Goal: Task Accomplishment & Management: Use online tool/utility

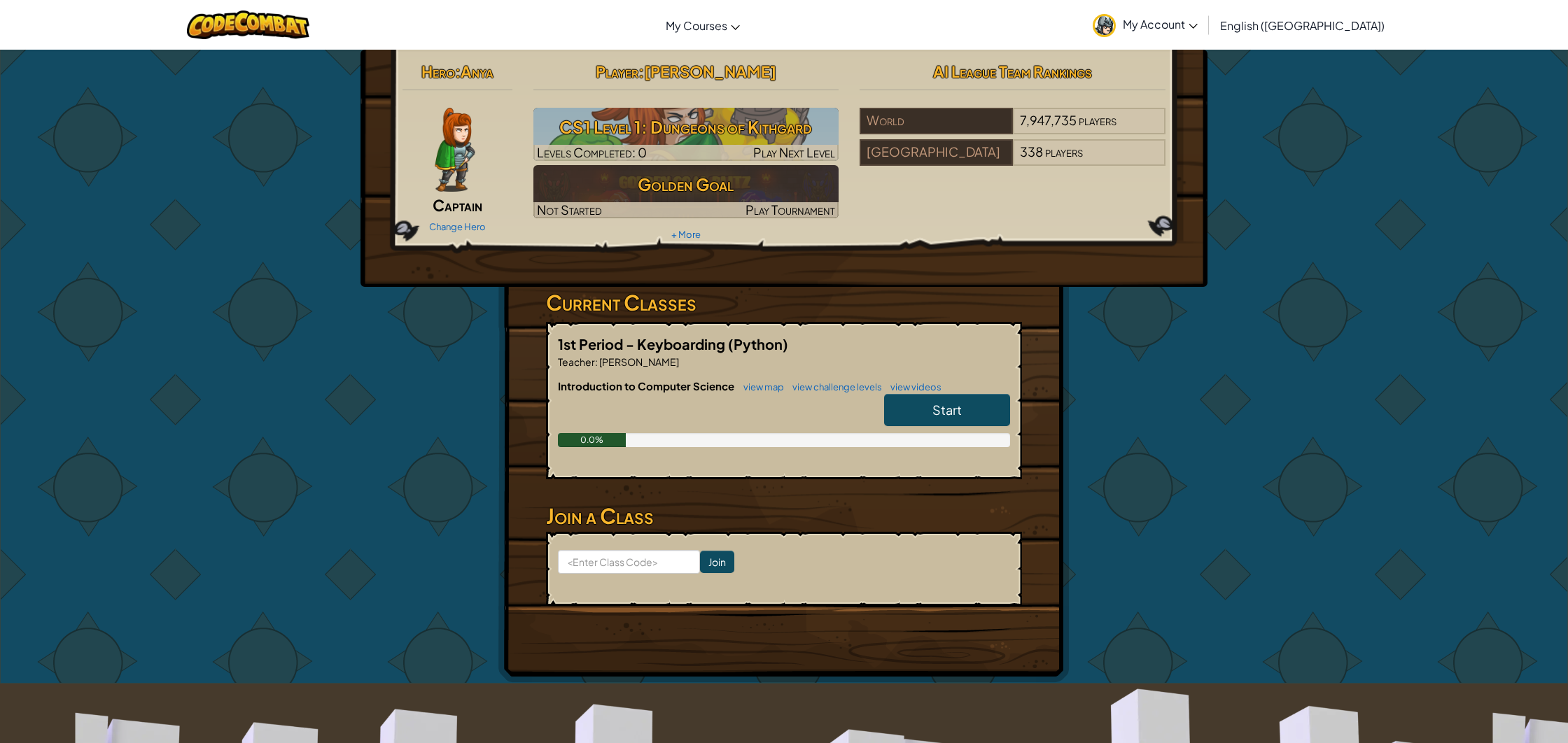
click at [936, 422] on link "Start" at bounding box center [947, 410] width 126 height 32
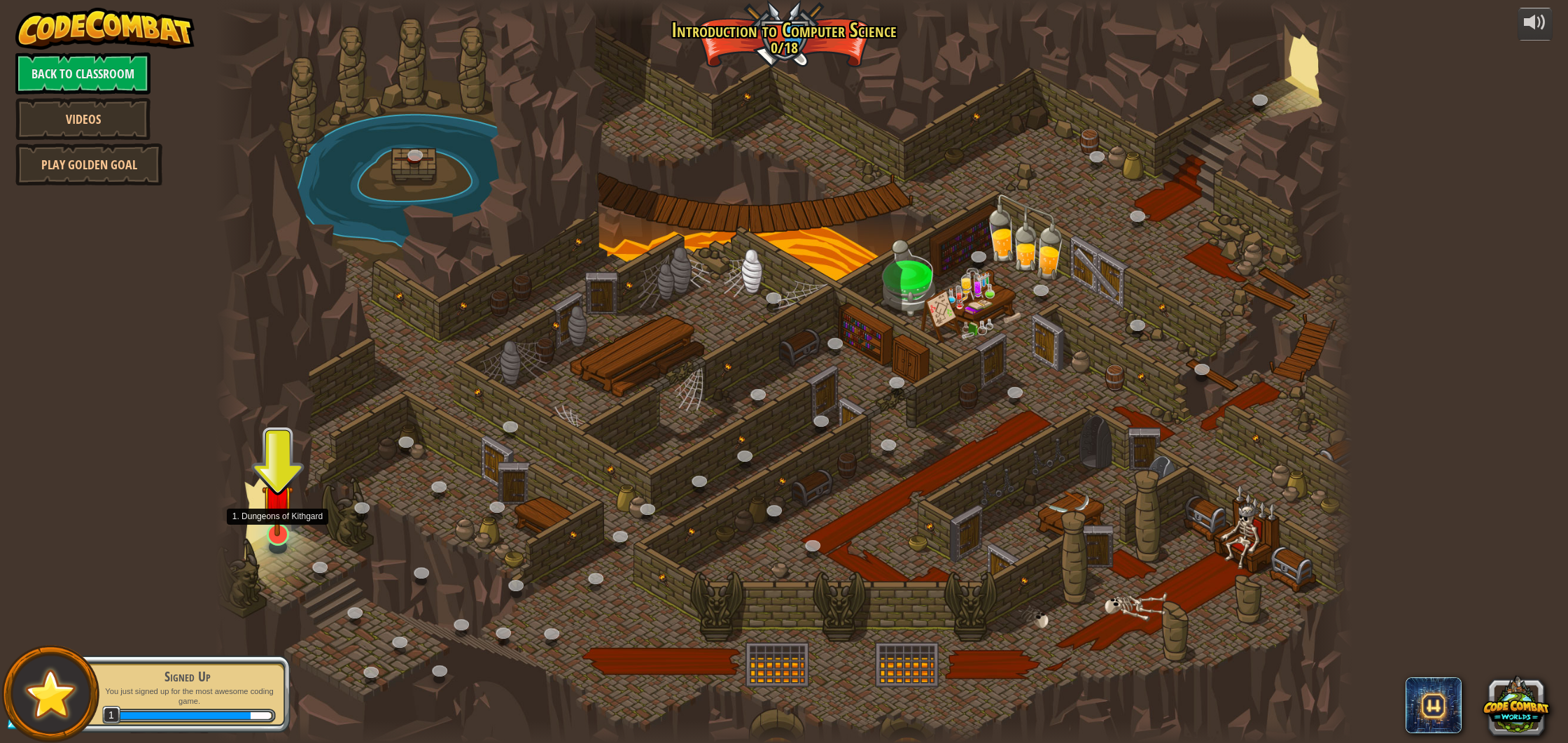
click at [276, 520] on img at bounding box center [278, 501] width 32 height 72
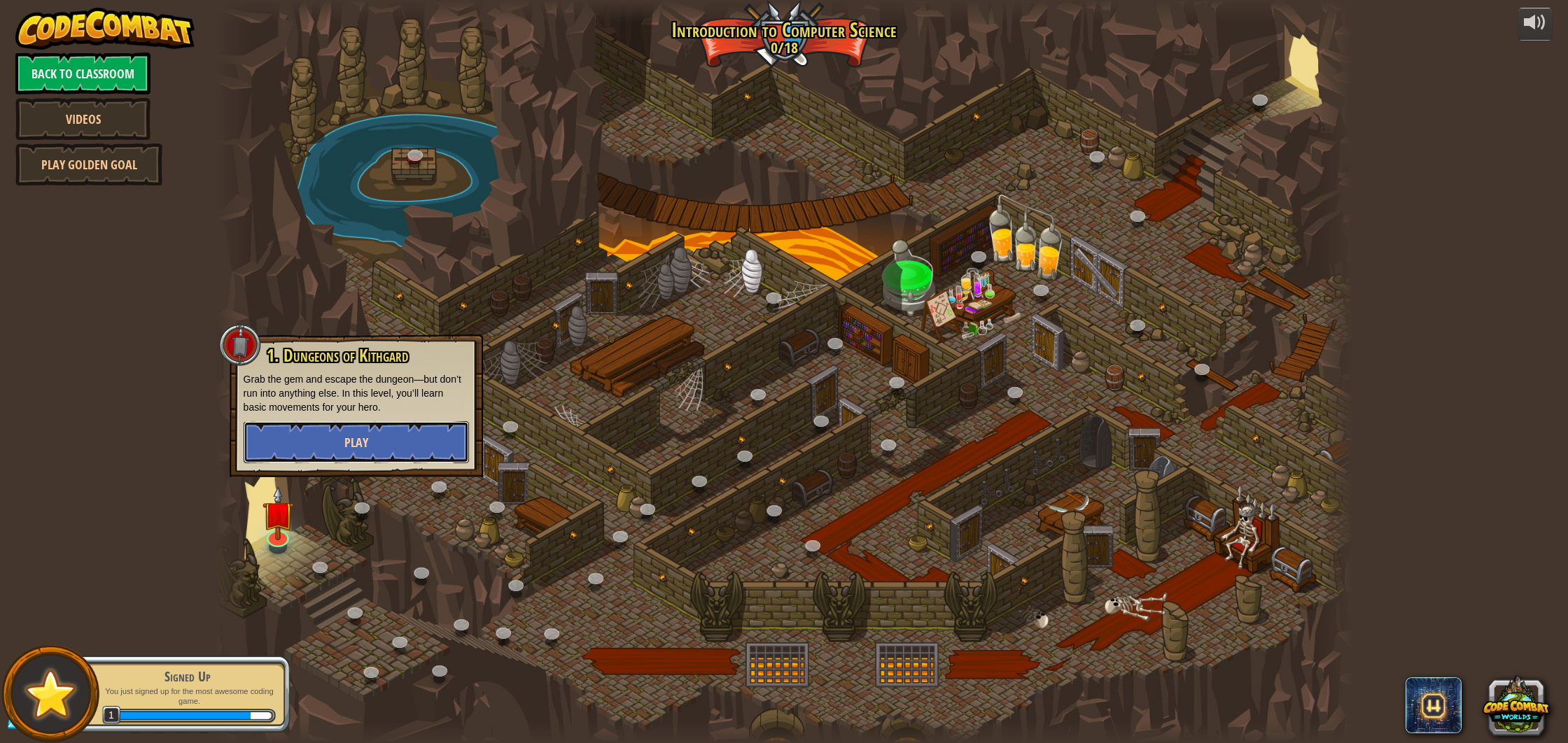
click at [401, 441] on button "Play" at bounding box center [357, 442] width 225 height 42
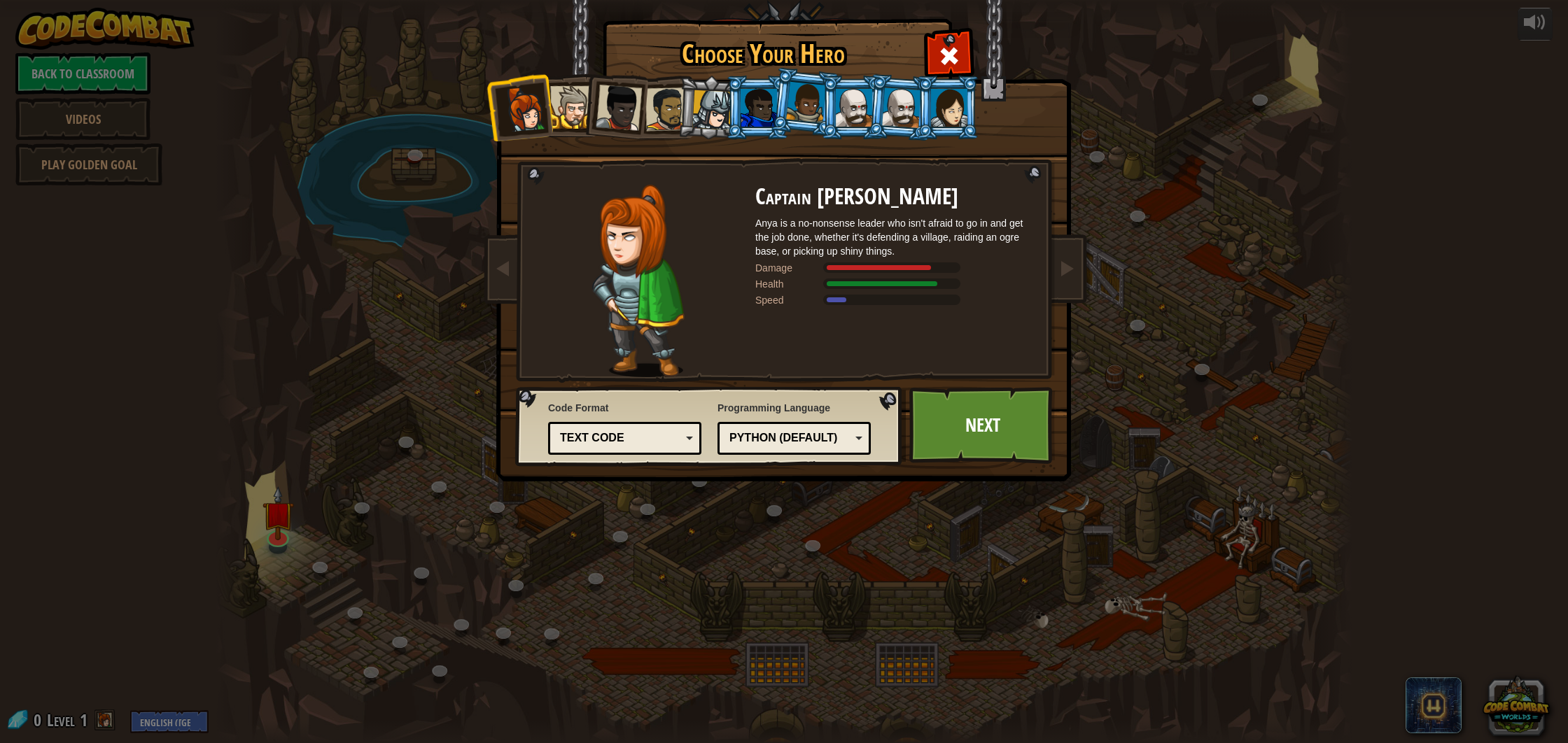
click at [568, 108] on div at bounding box center [571, 107] width 43 height 43
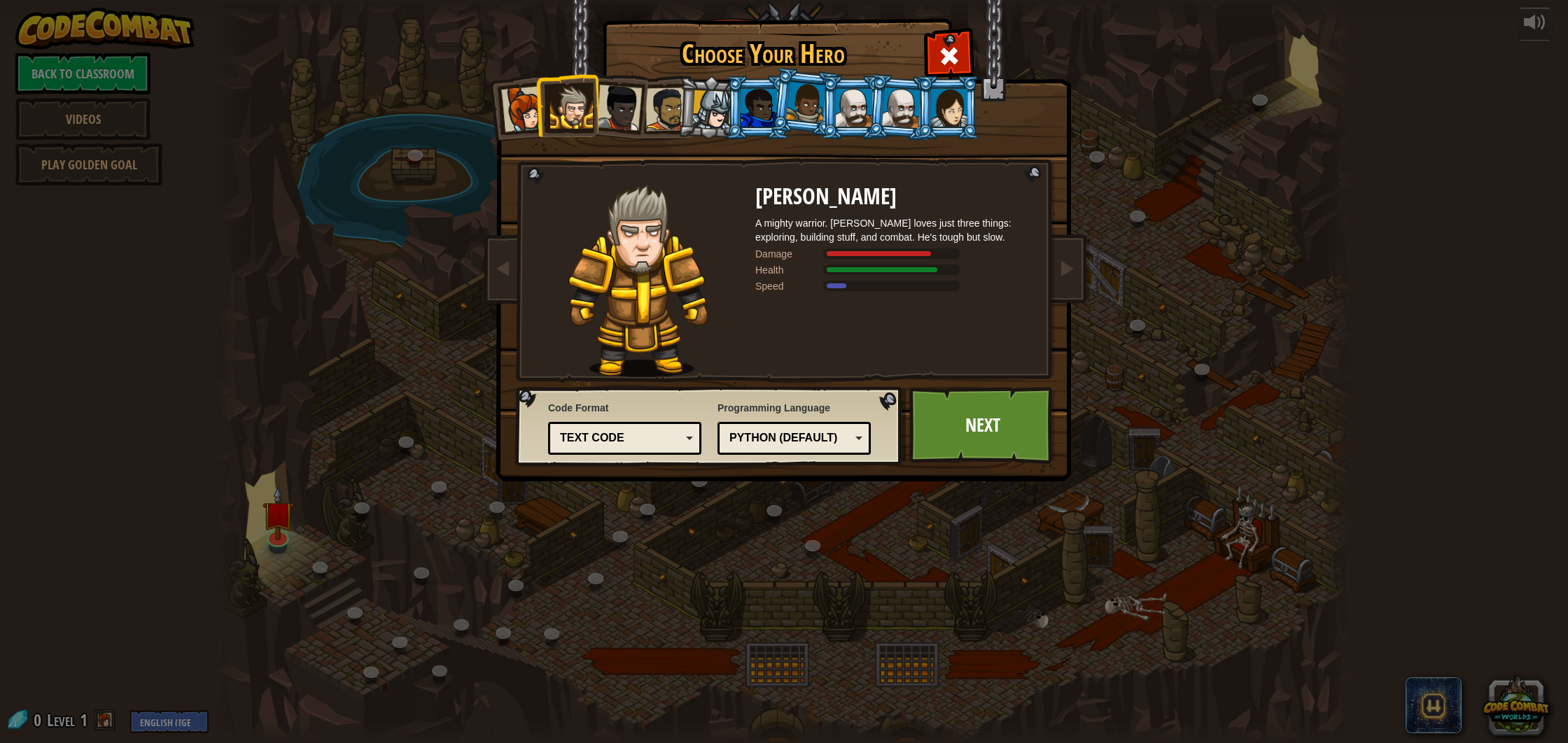
click at [721, 120] on div at bounding box center [712, 110] width 40 height 40
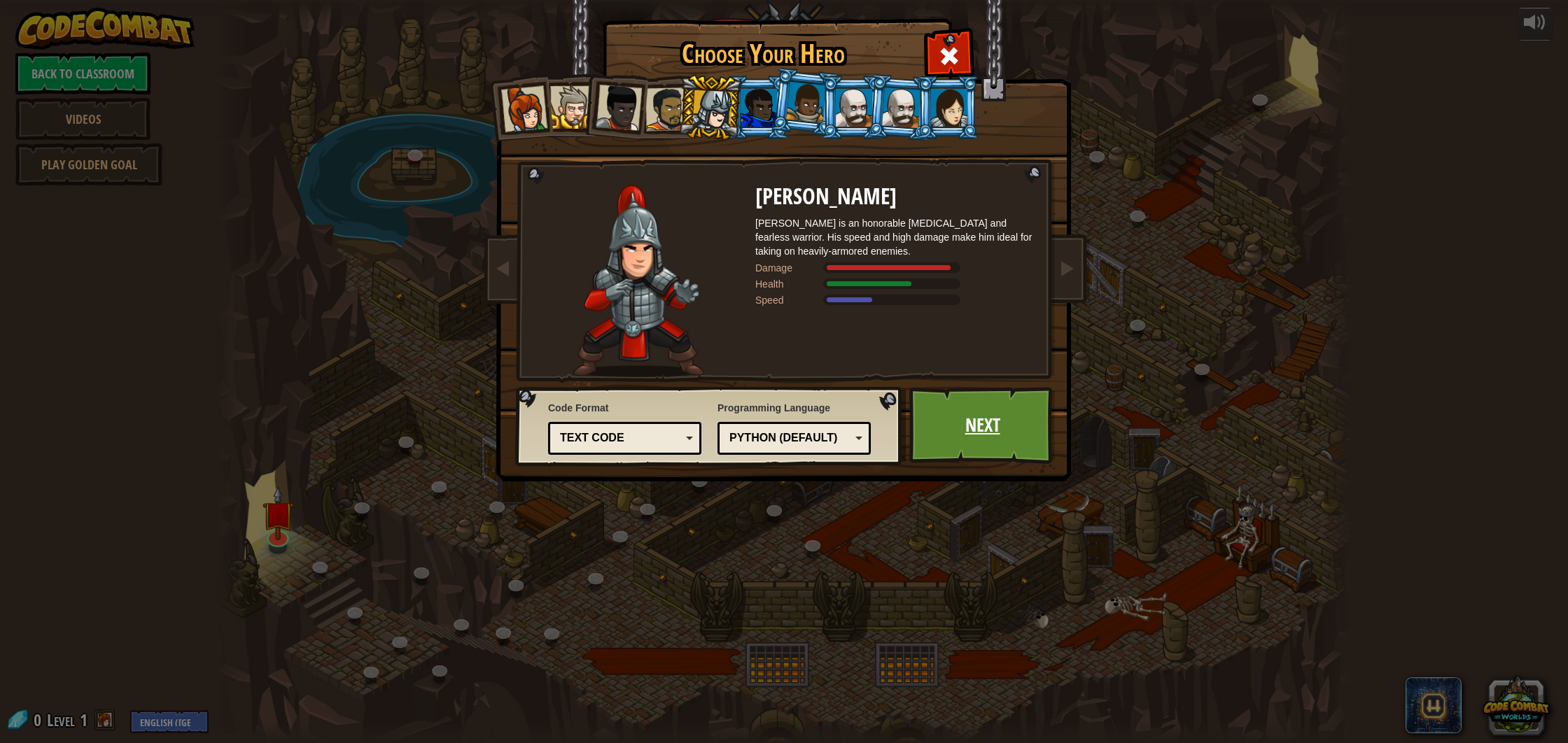
click at [971, 449] on link "Next" at bounding box center [983, 426] width 146 height 77
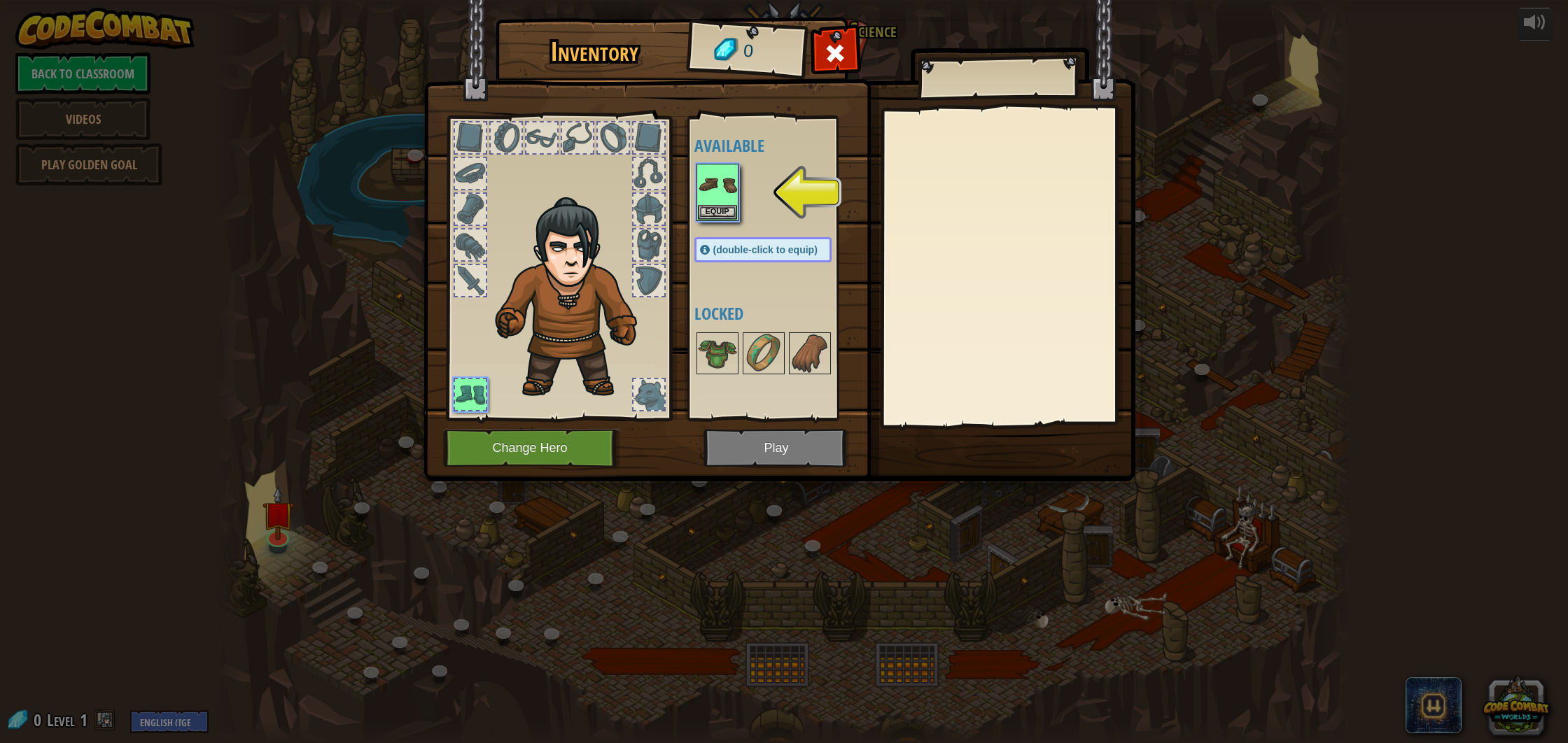
drag, startPoint x: 770, startPoint y: 451, endPoint x: 641, endPoint y: 446, distance: 129.1
click at [768, 451] on img at bounding box center [779, 228] width 712 height 509
click at [713, 206] on button "Equip" at bounding box center [717, 211] width 40 height 15
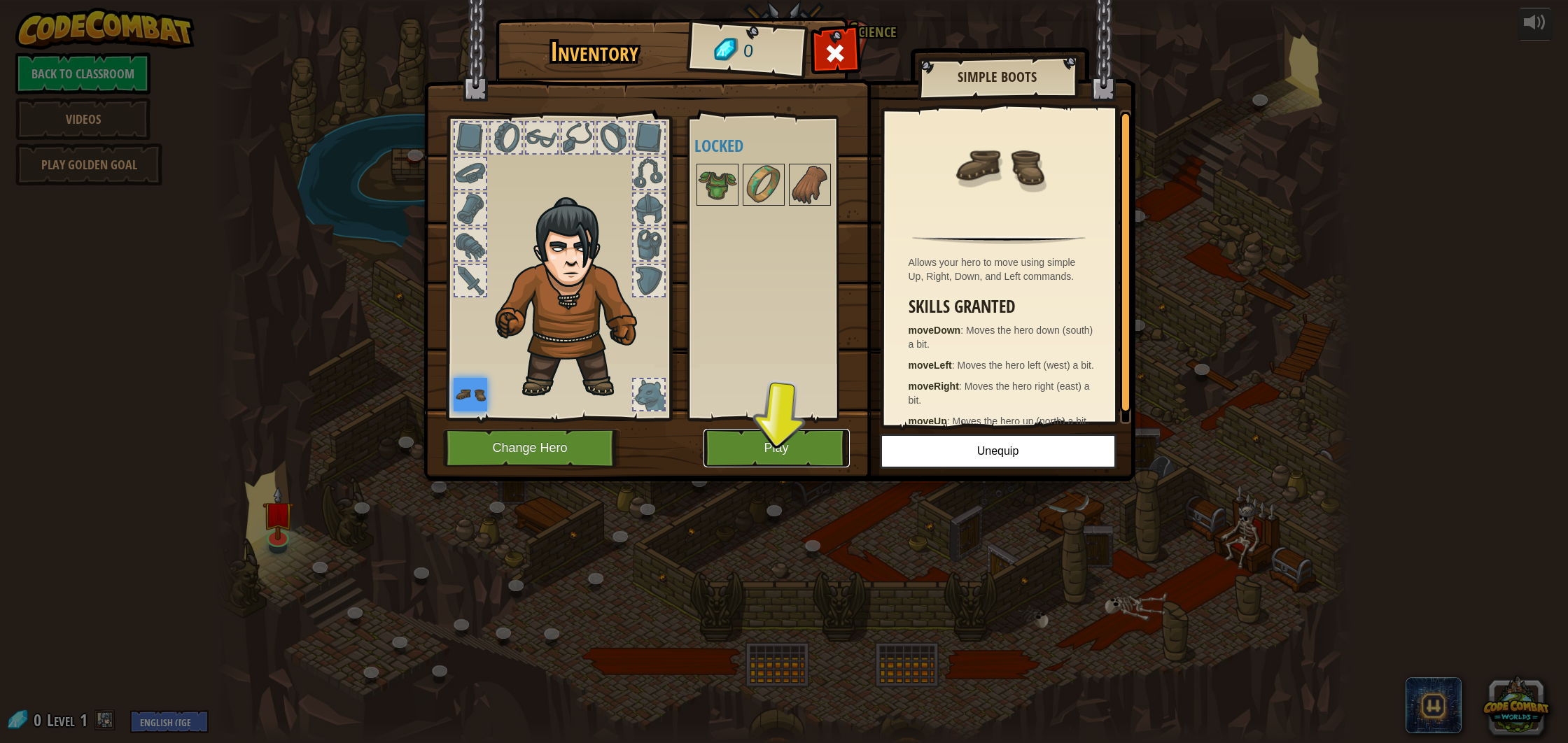
click at [795, 444] on button "Play" at bounding box center [777, 448] width 146 height 39
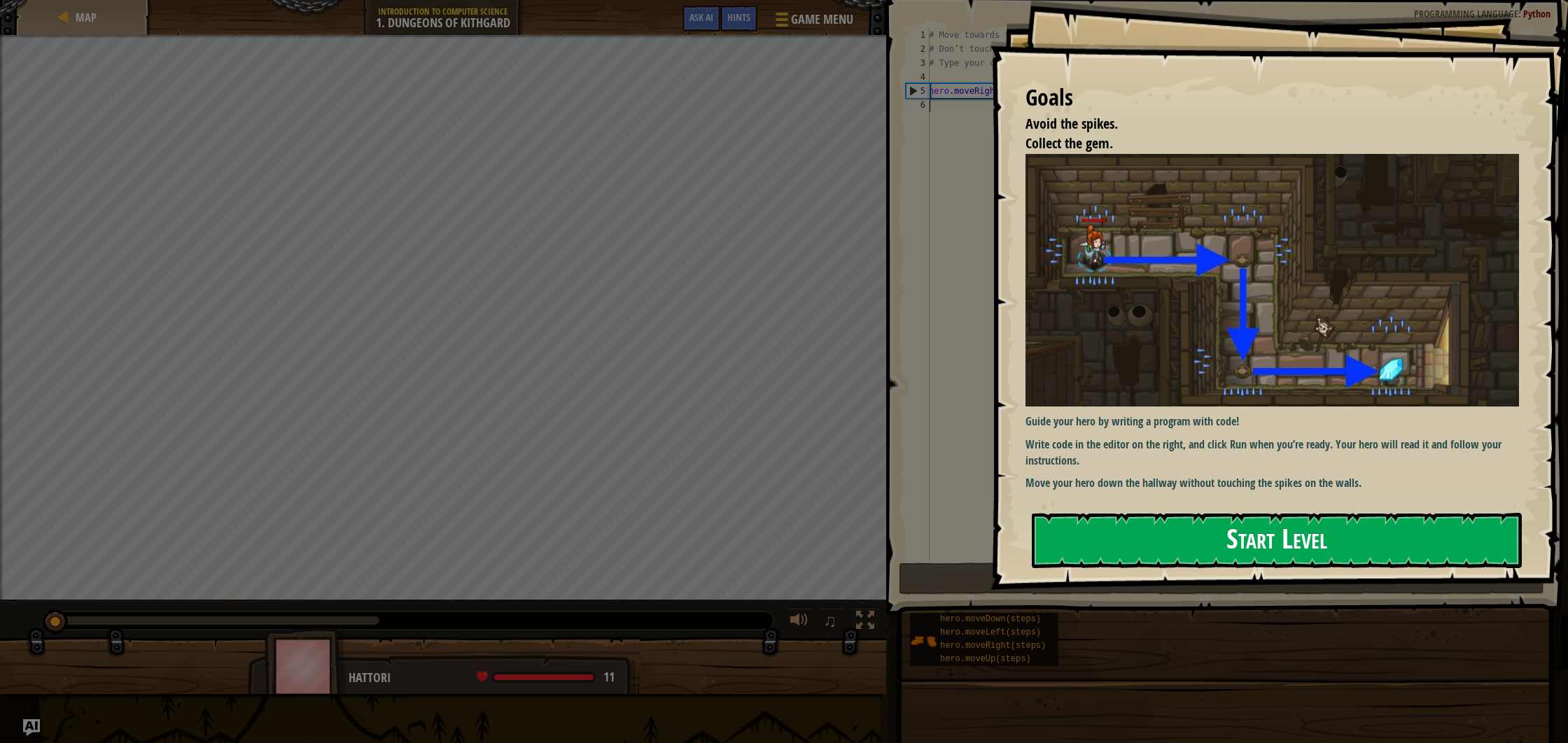
click at [1144, 544] on button "Start Level" at bounding box center [1277, 540] width 490 height 55
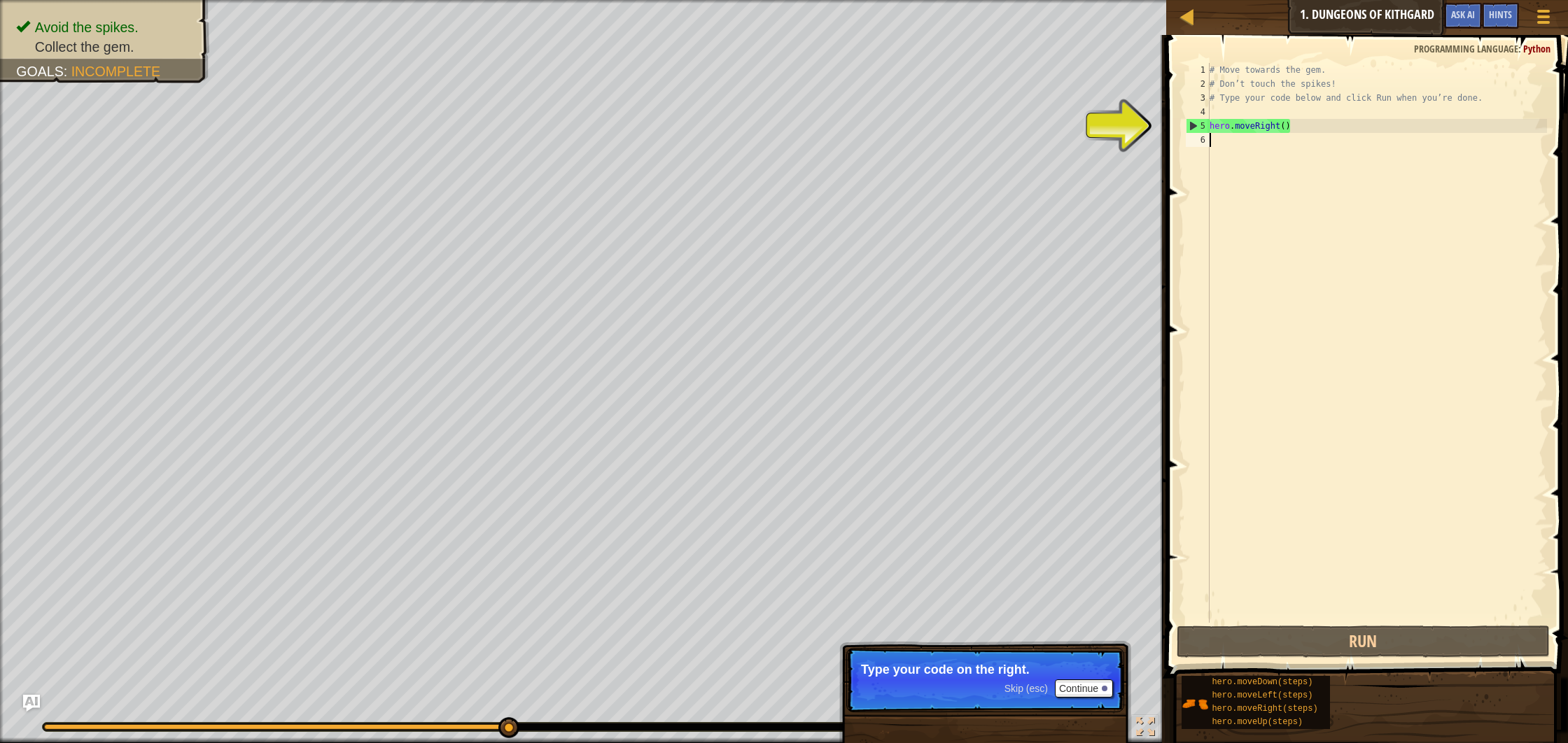
click at [1267, 131] on div "# Move towards the gem. # Don’t touch the spikes! # Type your code below and cl…" at bounding box center [1377, 356] width 340 height 588
type textarea "hero.moveRight()"
click at [1291, 125] on div "# Move towards the gem. # Don’t touch the spikes! # Type your code below and cl…" at bounding box center [1377, 356] width 340 height 588
click at [1216, 141] on div "# Move towards the gem. # Don’t touch the spikes! # Type your code below and cl…" at bounding box center [1377, 356] width 340 height 588
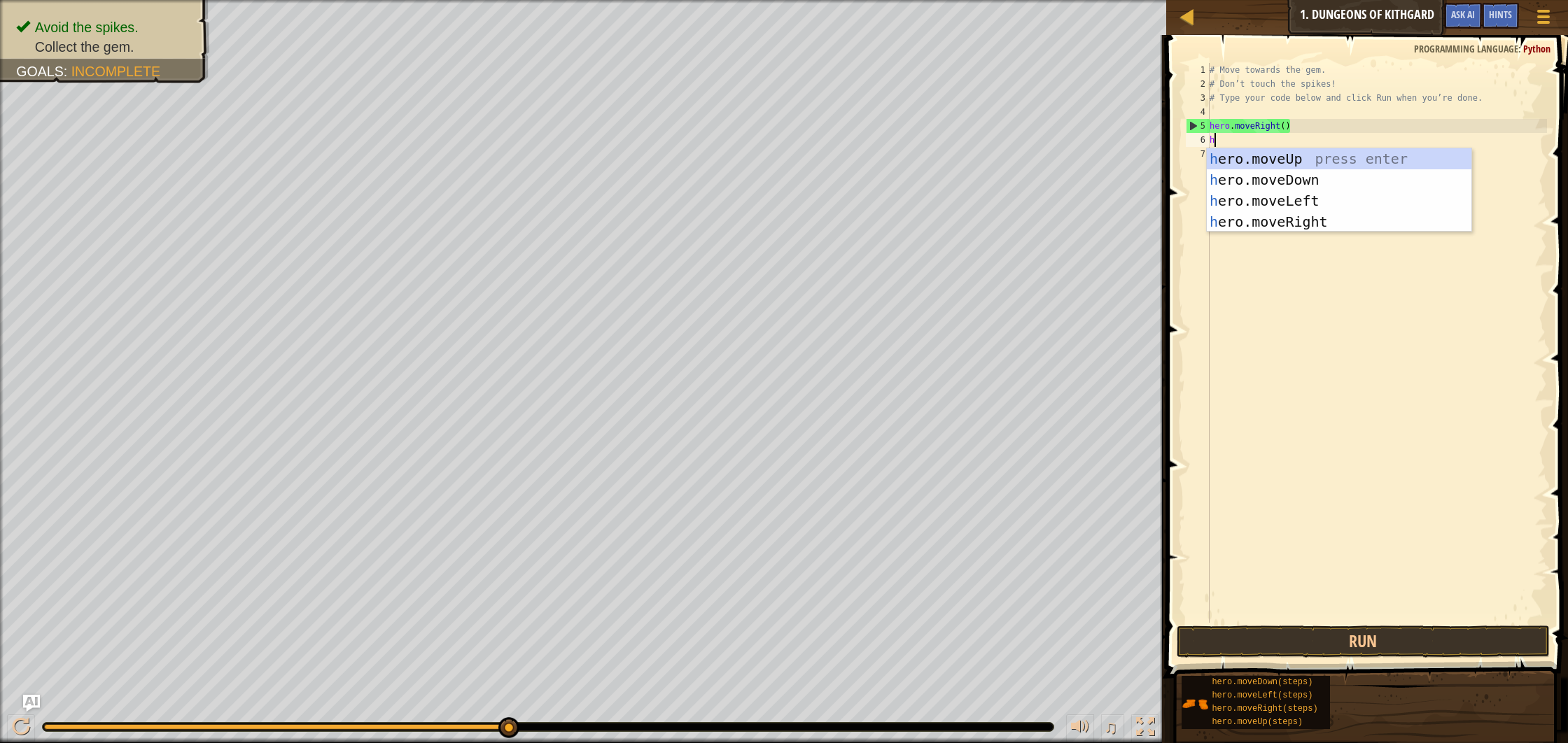
scroll to position [6, 0]
type textarea "hero"
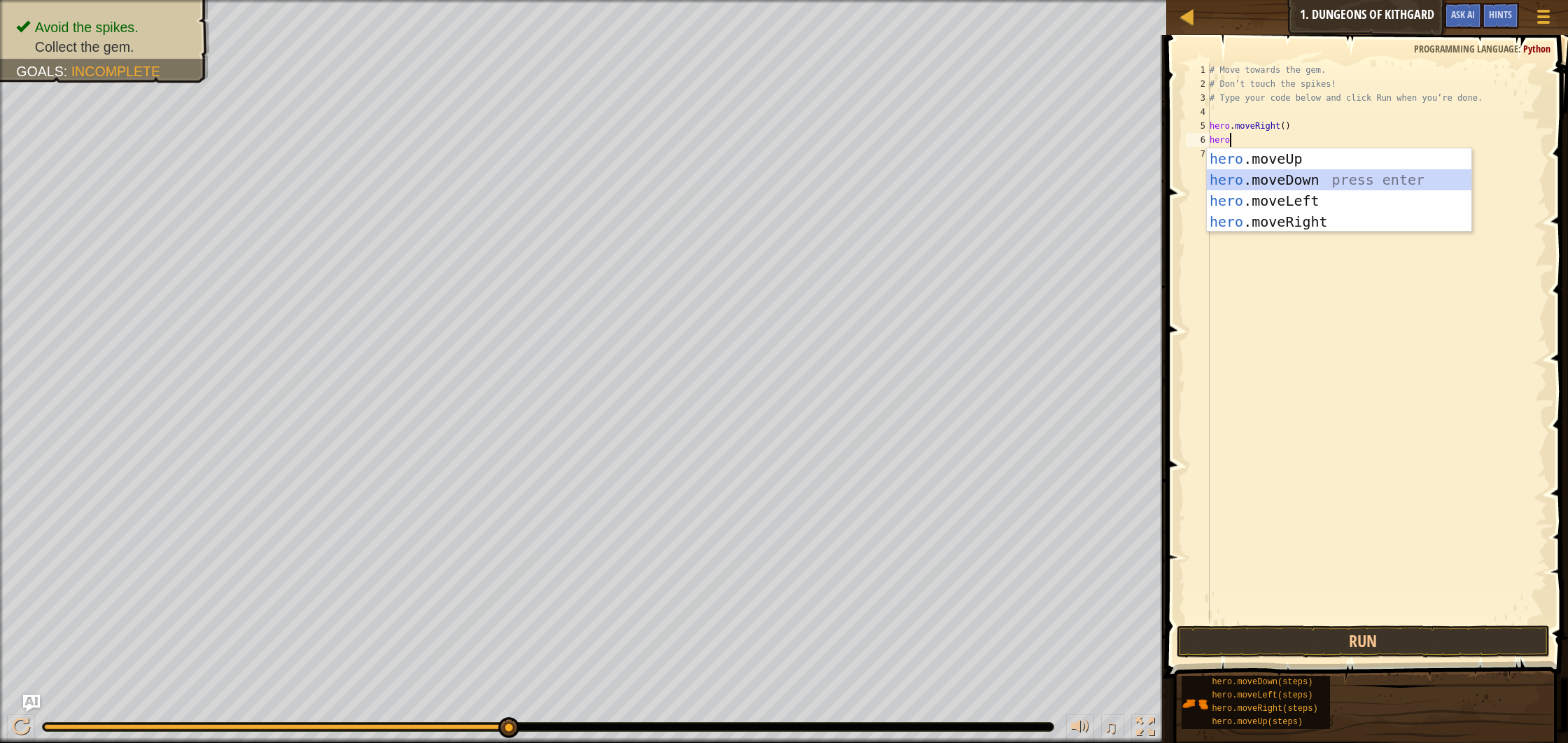
click at [1309, 179] on div "hero .moveUp press enter hero .moveDown press enter hero .moveLeft press enter …" at bounding box center [1339, 211] width 265 height 126
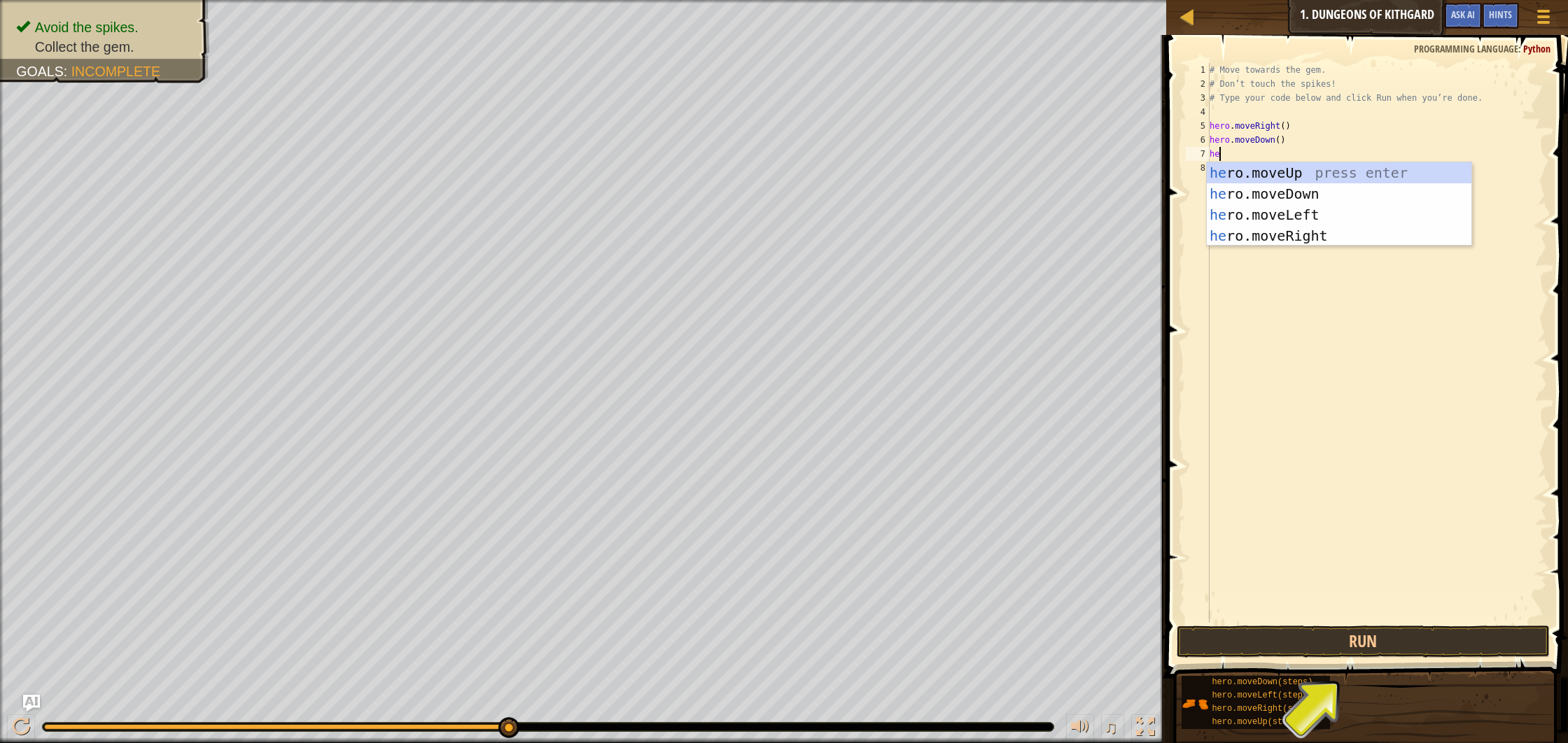
type textarea "hero"
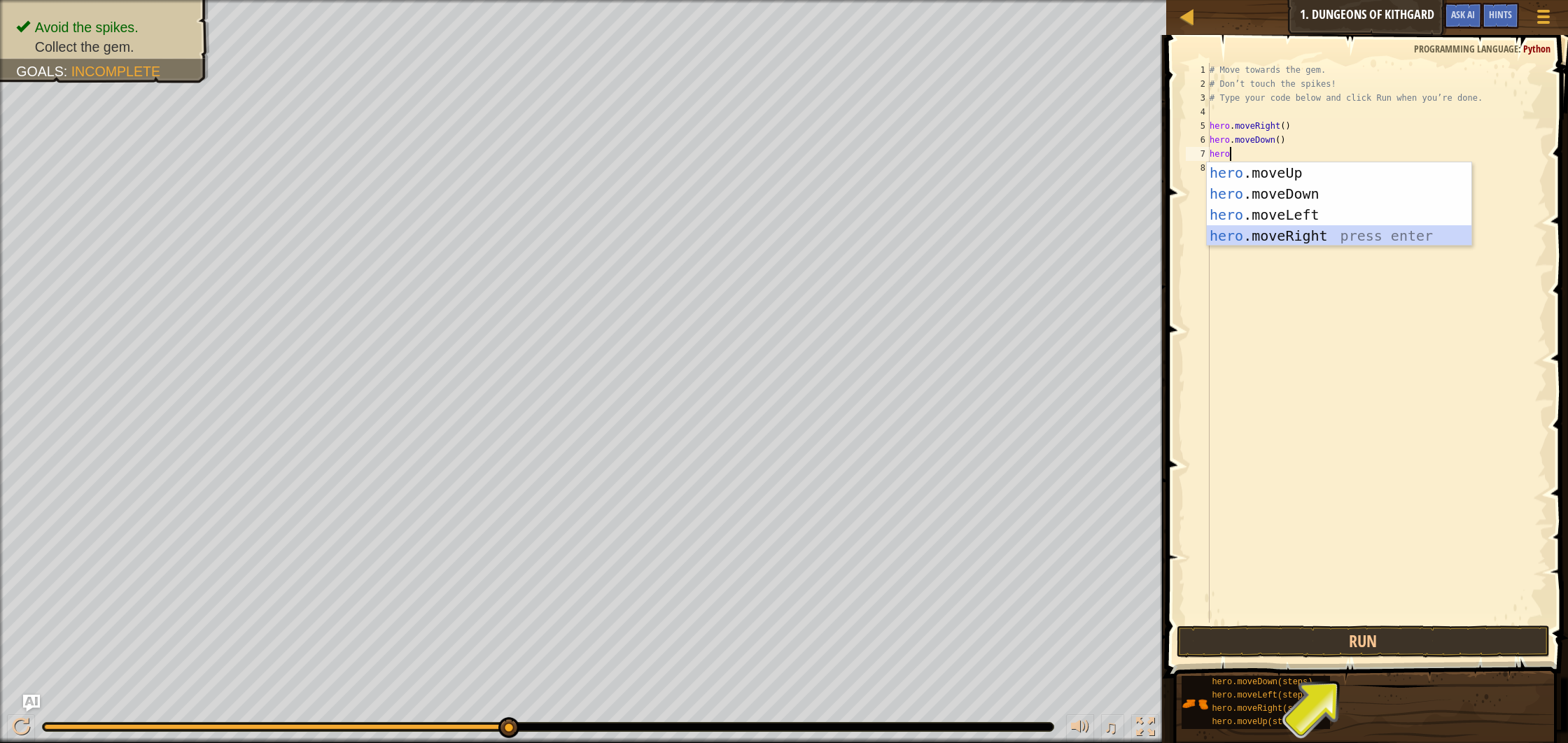
click at [1320, 229] on div "hero .moveUp press enter hero .moveDown press enter hero .moveLeft press enter …" at bounding box center [1339, 225] width 265 height 126
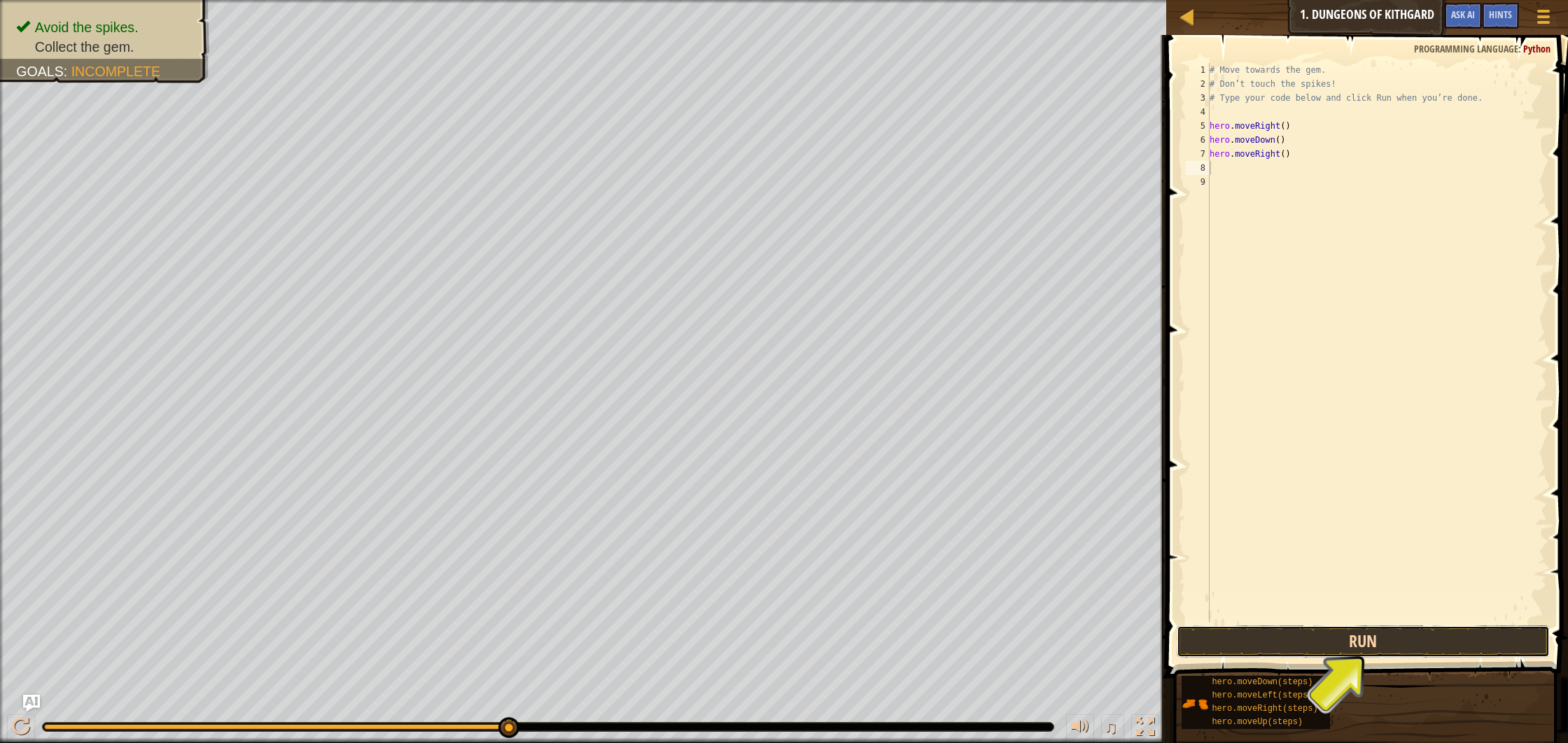
click at [1334, 649] on button "Run" at bounding box center [1364, 642] width 373 height 32
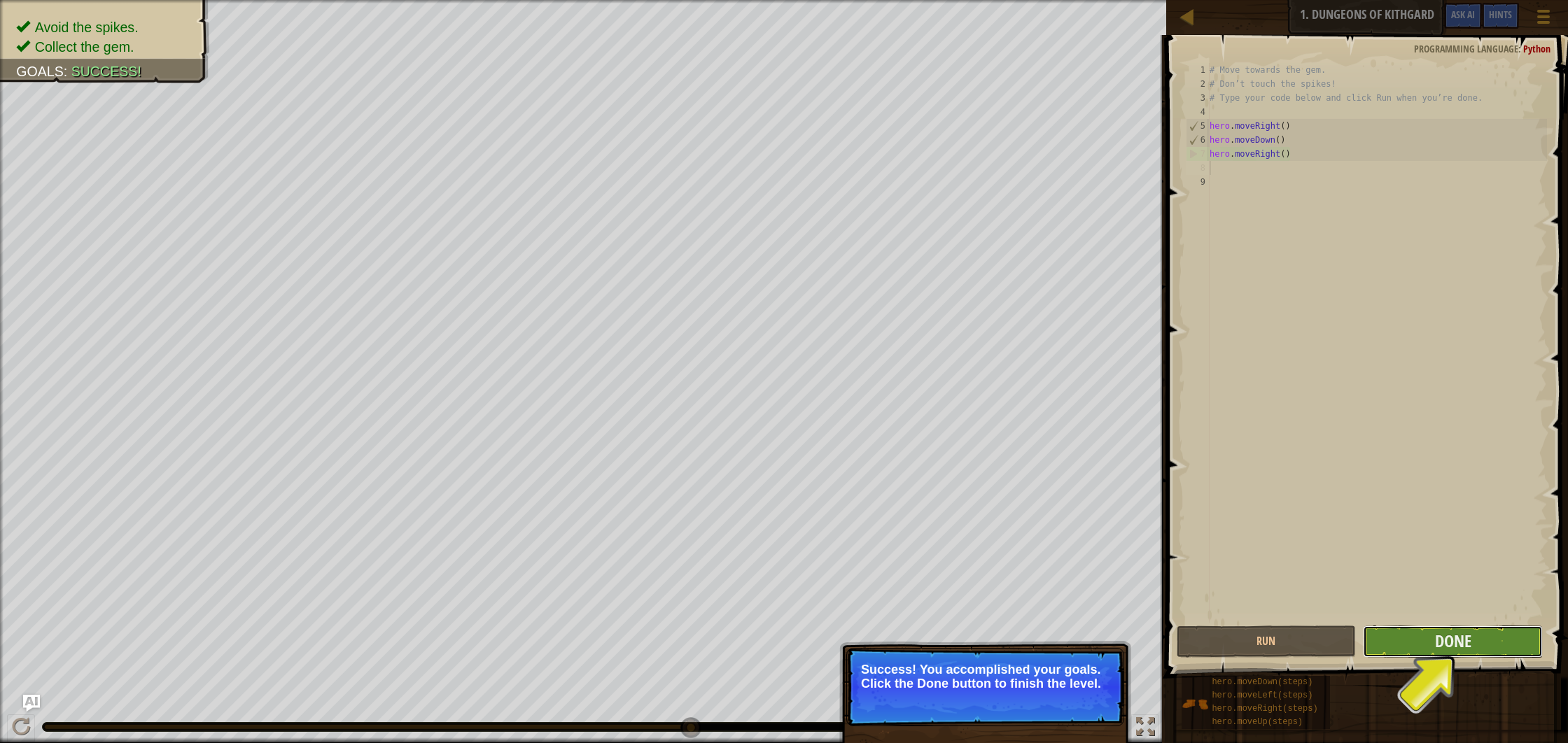
click at [1433, 631] on button "Done" at bounding box center [1453, 642] width 180 height 32
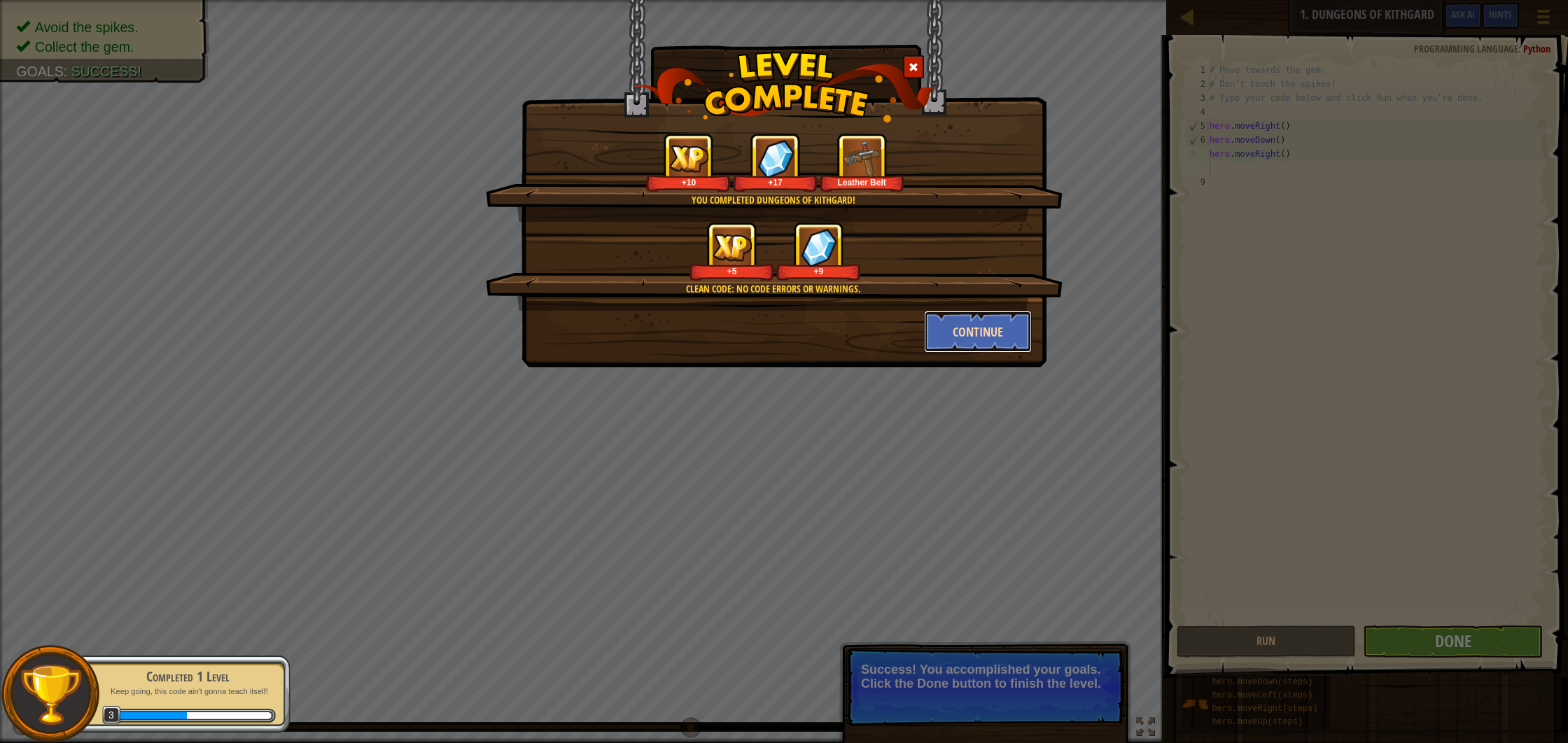
click at [973, 342] on button "Continue" at bounding box center [979, 332] width 108 height 42
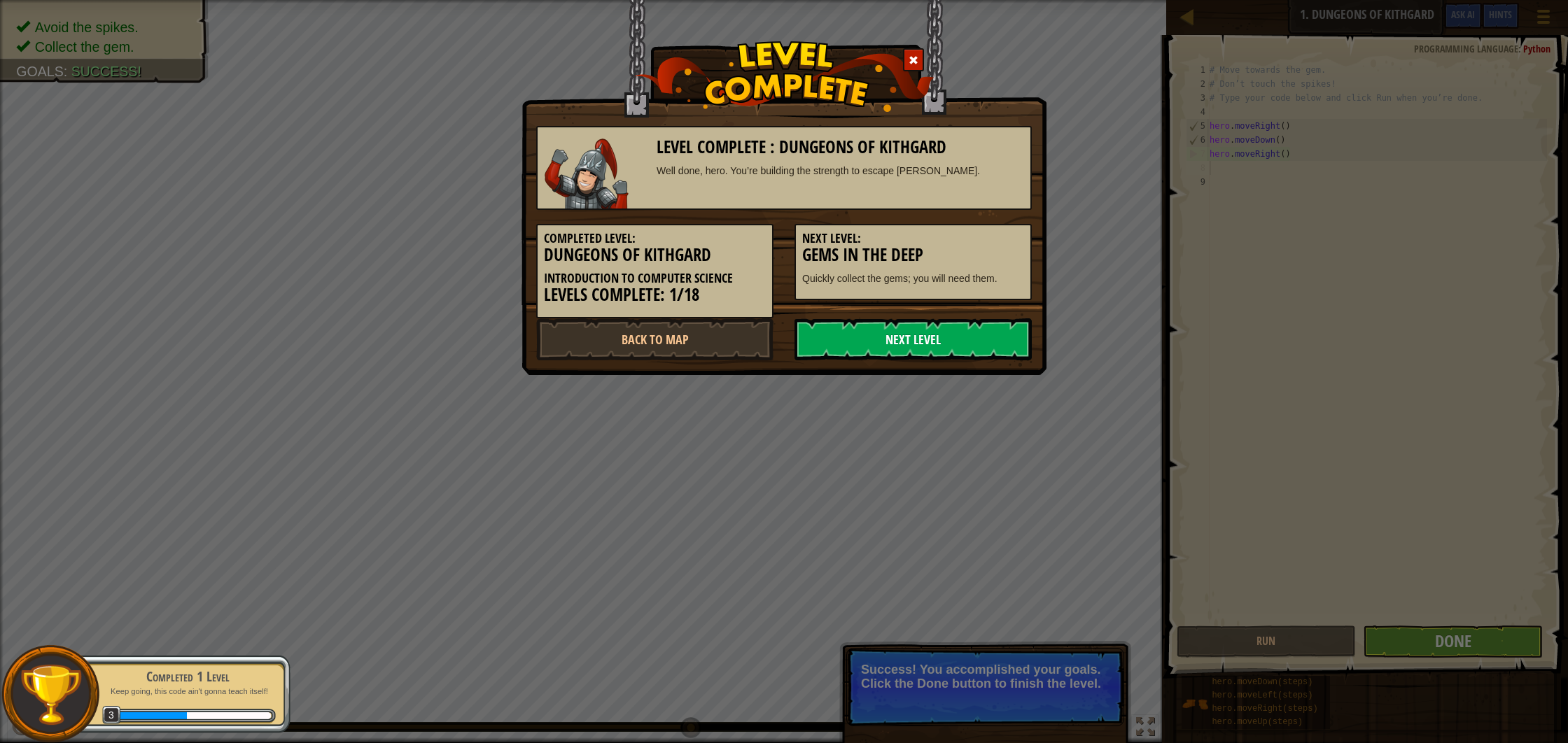
click at [967, 352] on link "Next Level" at bounding box center [913, 339] width 237 height 42
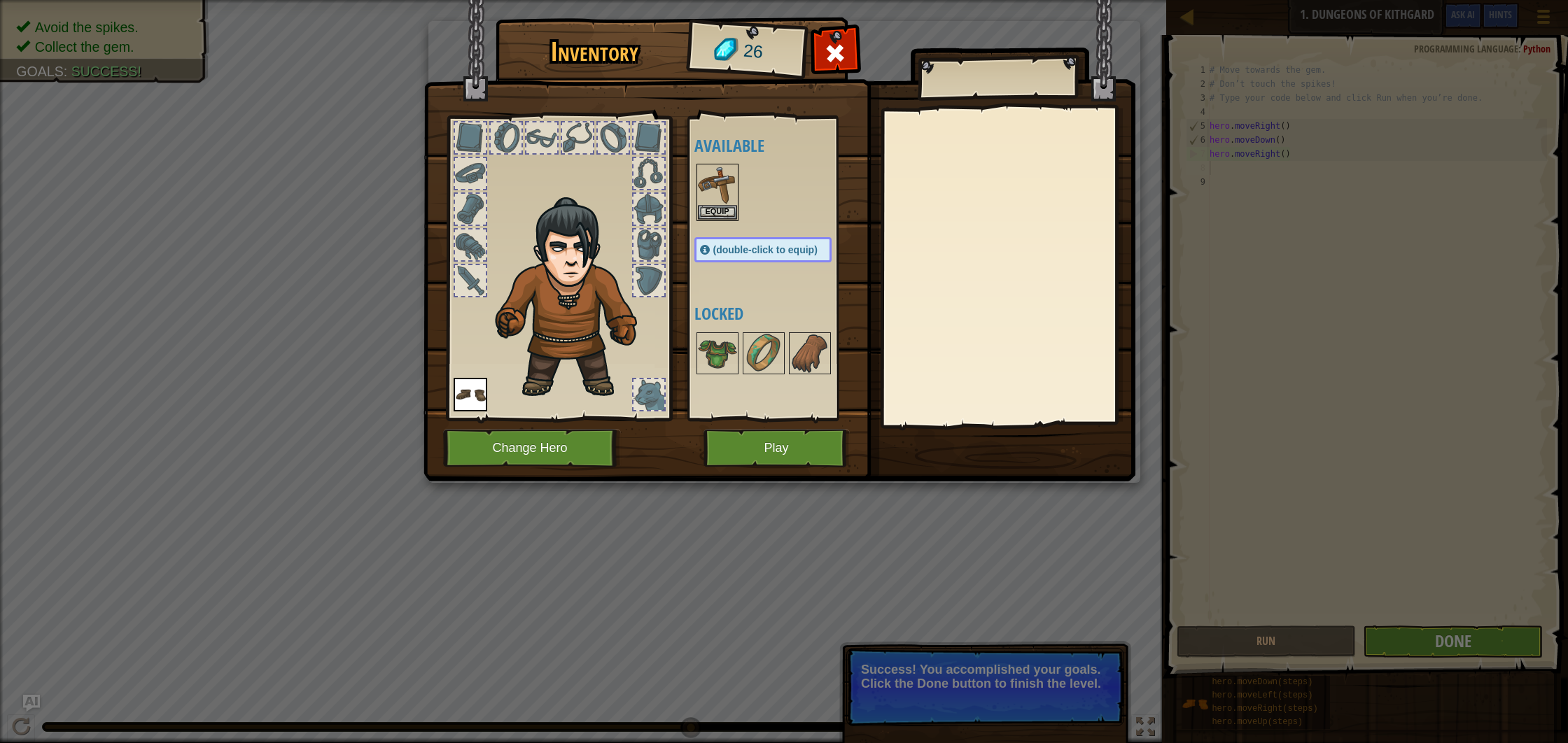
click at [803, 254] on span "(double-click to equip)" at bounding box center [765, 249] width 104 height 11
click at [802, 255] on span "(double-click to equip)" at bounding box center [765, 249] width 104 height 11
click at [739, 245] on span "(double-click to equip)" at bounding box center [765, 249] width 104 height 11
click at [742, 245] on span "(double-click to equip)" at bounding box center [765, 249] width 104 height 11
click at [723, 210] on button "Equip" at bounding box center [717, 211] width 40 height 15
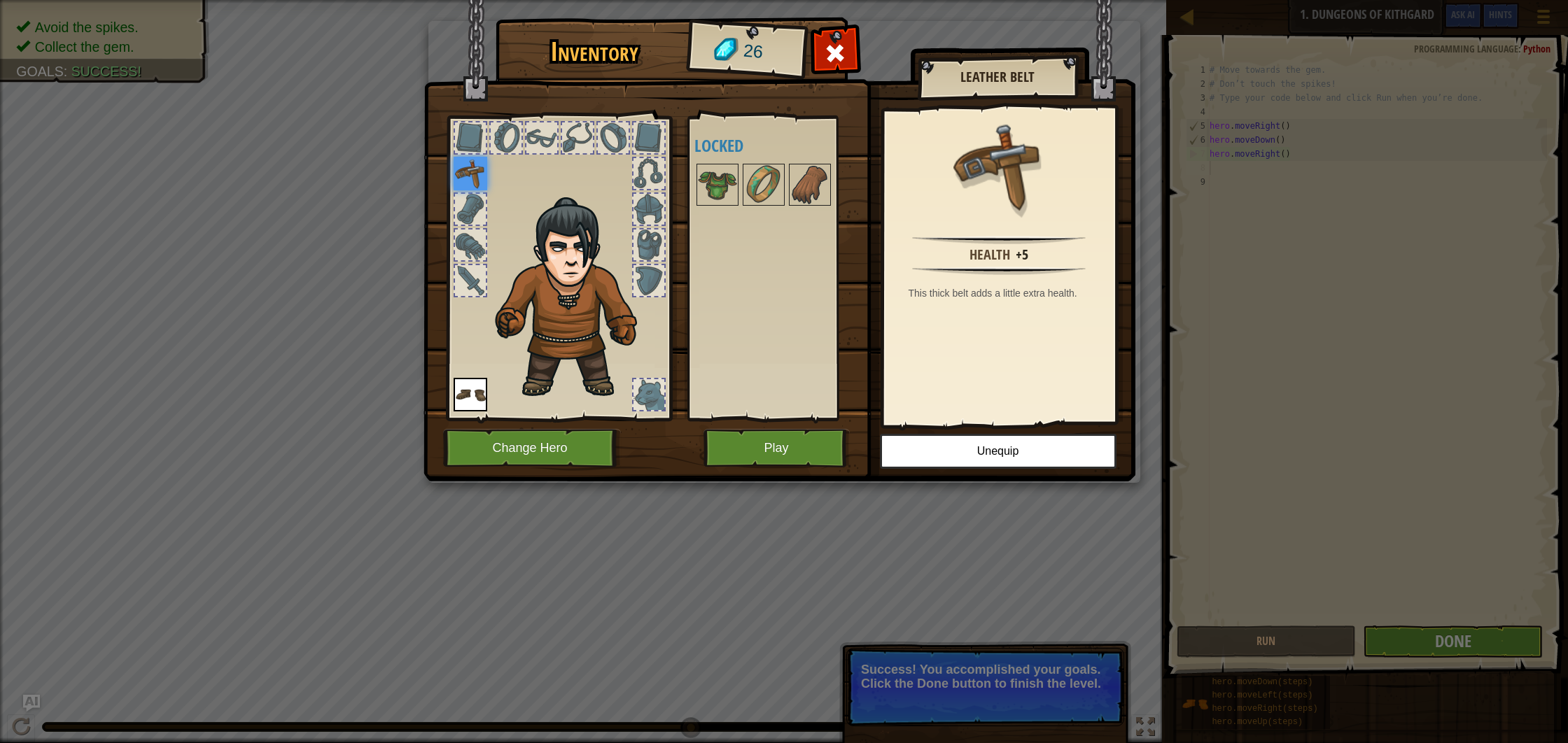
click at [755, 429] on div "Inventory 26 Available Equip Equip (double-click to equip) Locked Leather Belt …" at bounding box center [784, 252] width 712 height 462
click at [755, 435] on button "Play" at bounding box center [777, 448] width 146 height 39
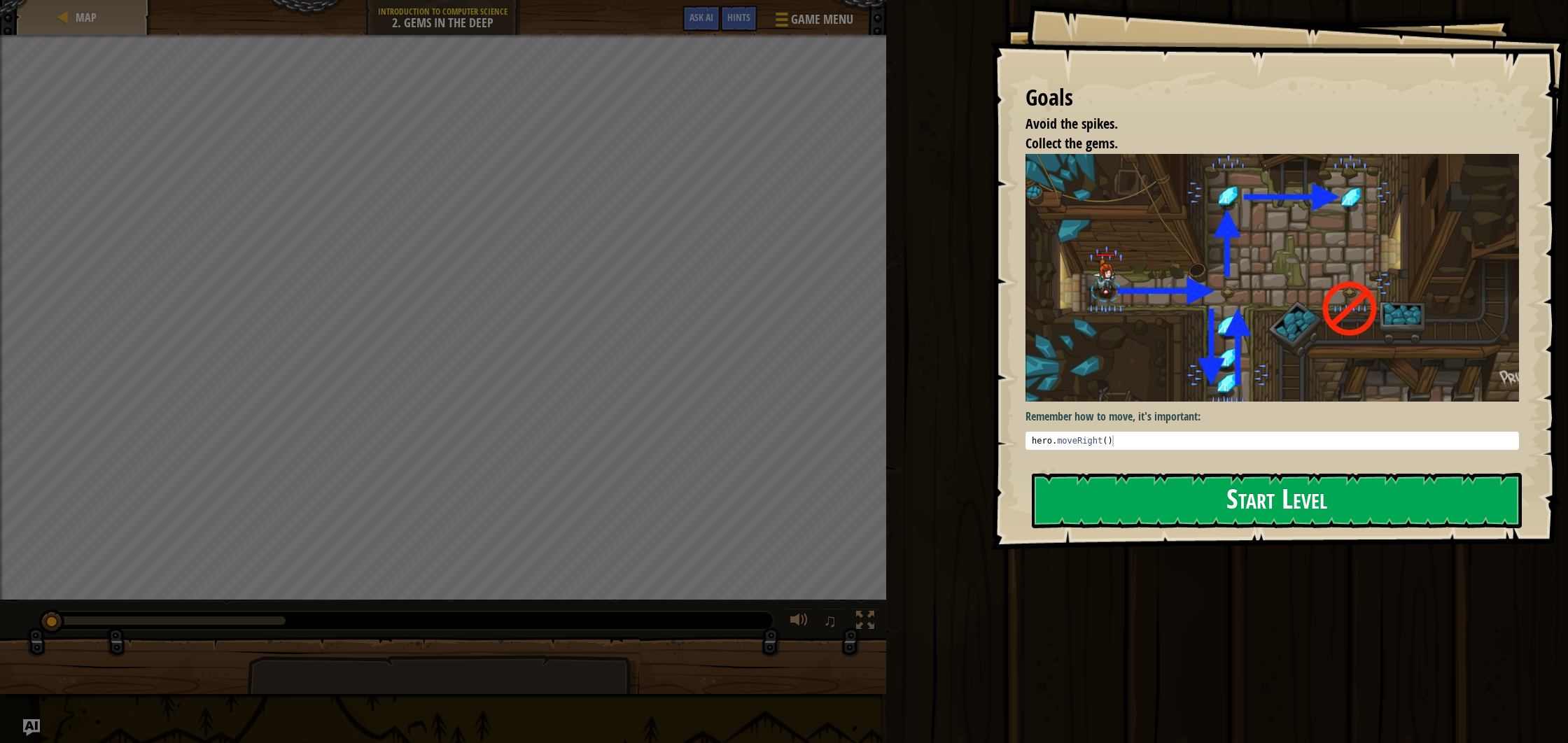
click at [1155, 516] on button "Start Level" at bounding box center [1277, 501] width 490 height 55
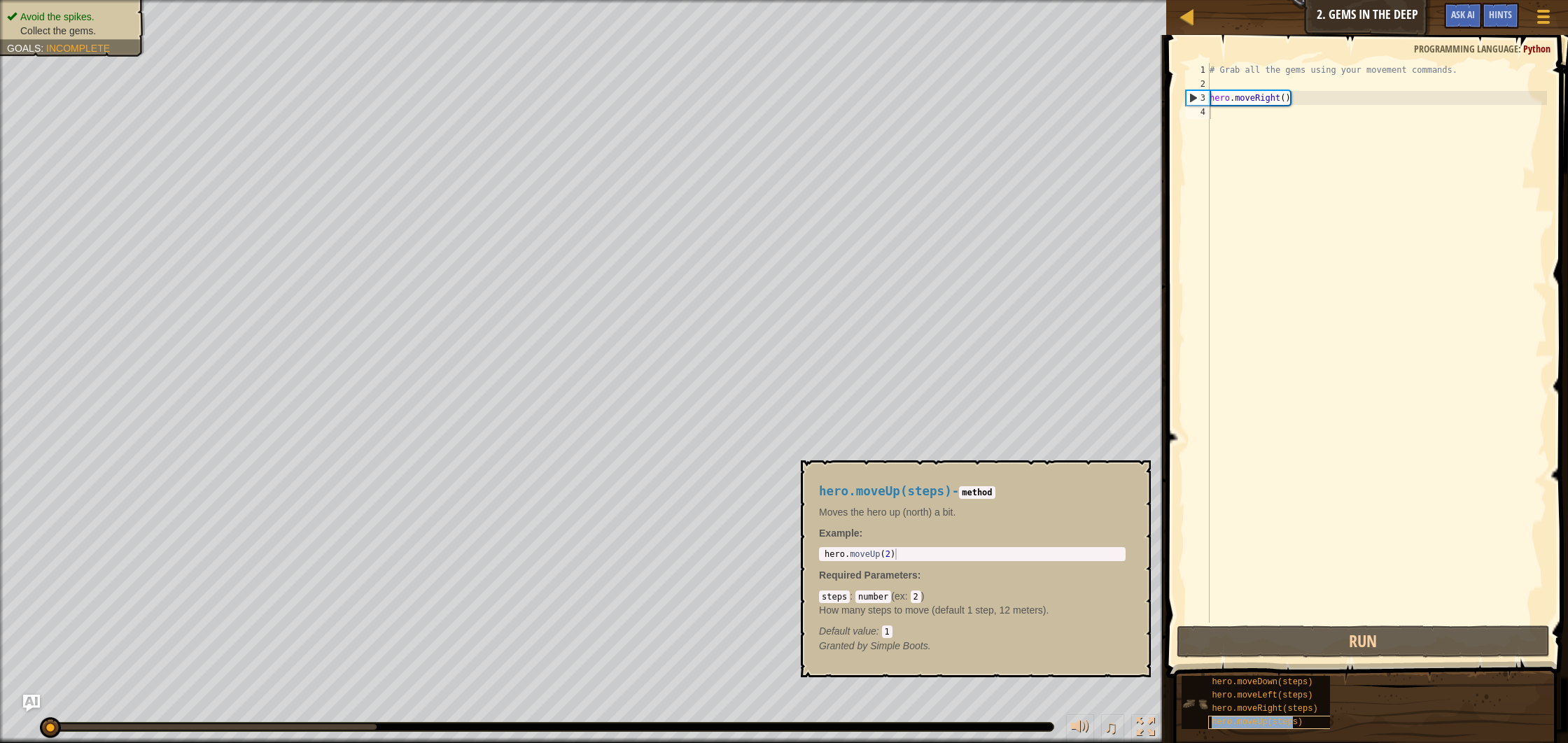
click at [1292, 717] on span "hero.moveUp(steps)" at bounding box center [1258, 722] width 91 height 9
drag, startPoint x: 1292, startPoint y: 717, endPoint x: 1258, endPoint y: 516, distance: 203.9
click at [1258, 516] on div "Hints Videos 1 2 3 4 # Grab all the gems using your movement commands. hero . m…" at bounding box center [1365, 386] width 406 height 702
click at [1250, 725] on span "hero.moveUp(steps)" at bounding box center [1258, 722] width 91 height 9
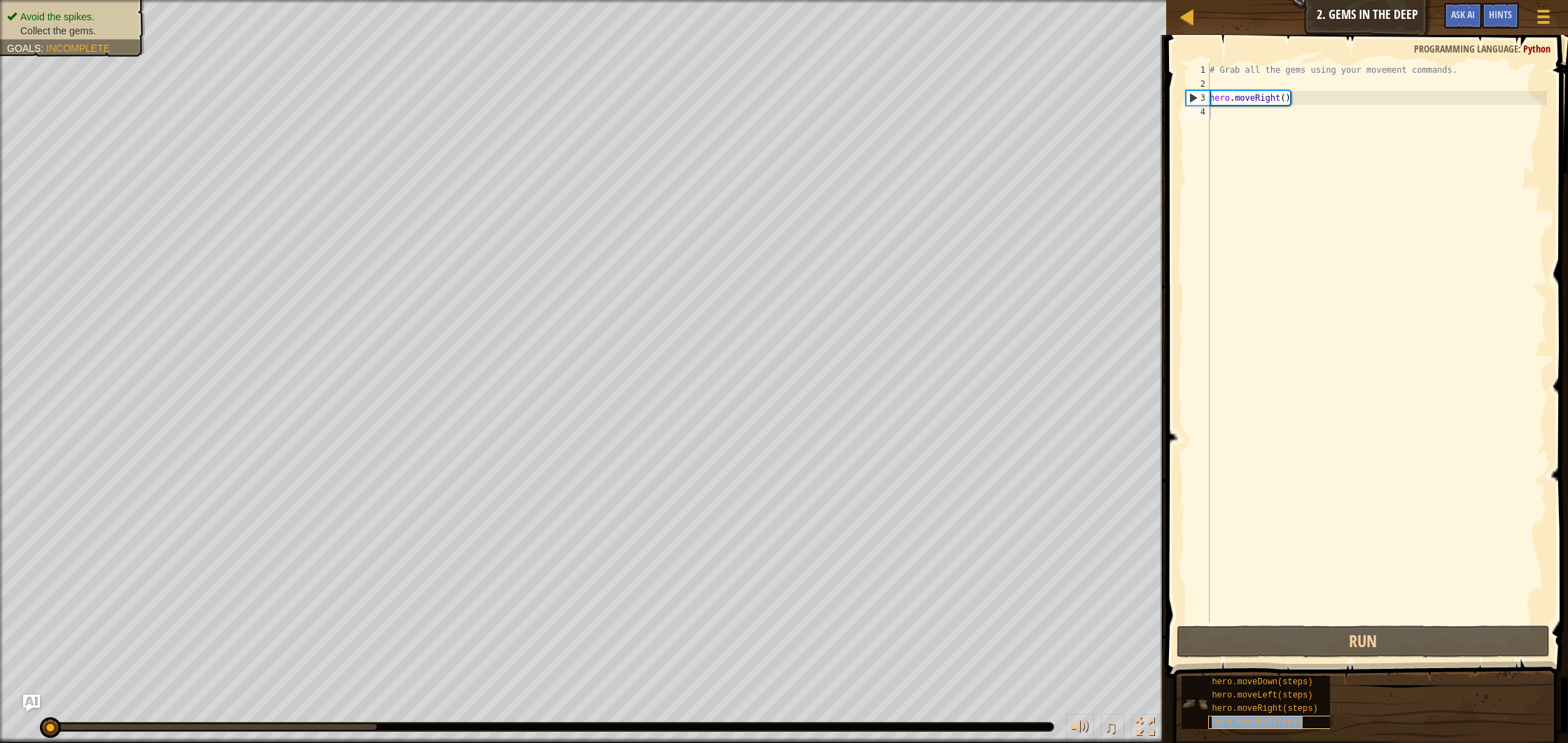
click at [1250, 726] on span "hero.moveUp(steps)" at bounding box center [1258, 722] width 91 height 9
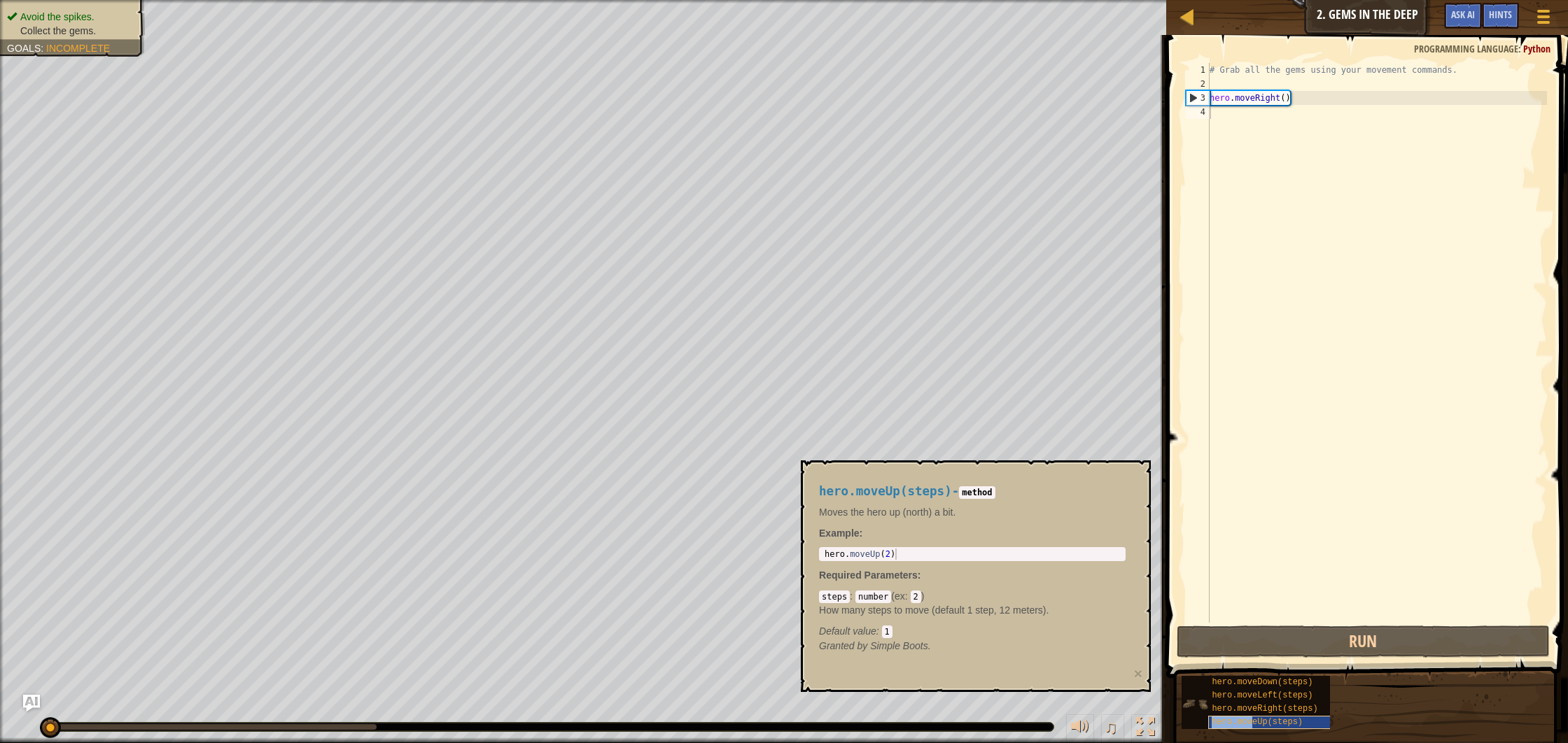
click at [1250, 728] on div "hero.moveUp(steps)" at bounding box center [1286, 722] width 157 height 13
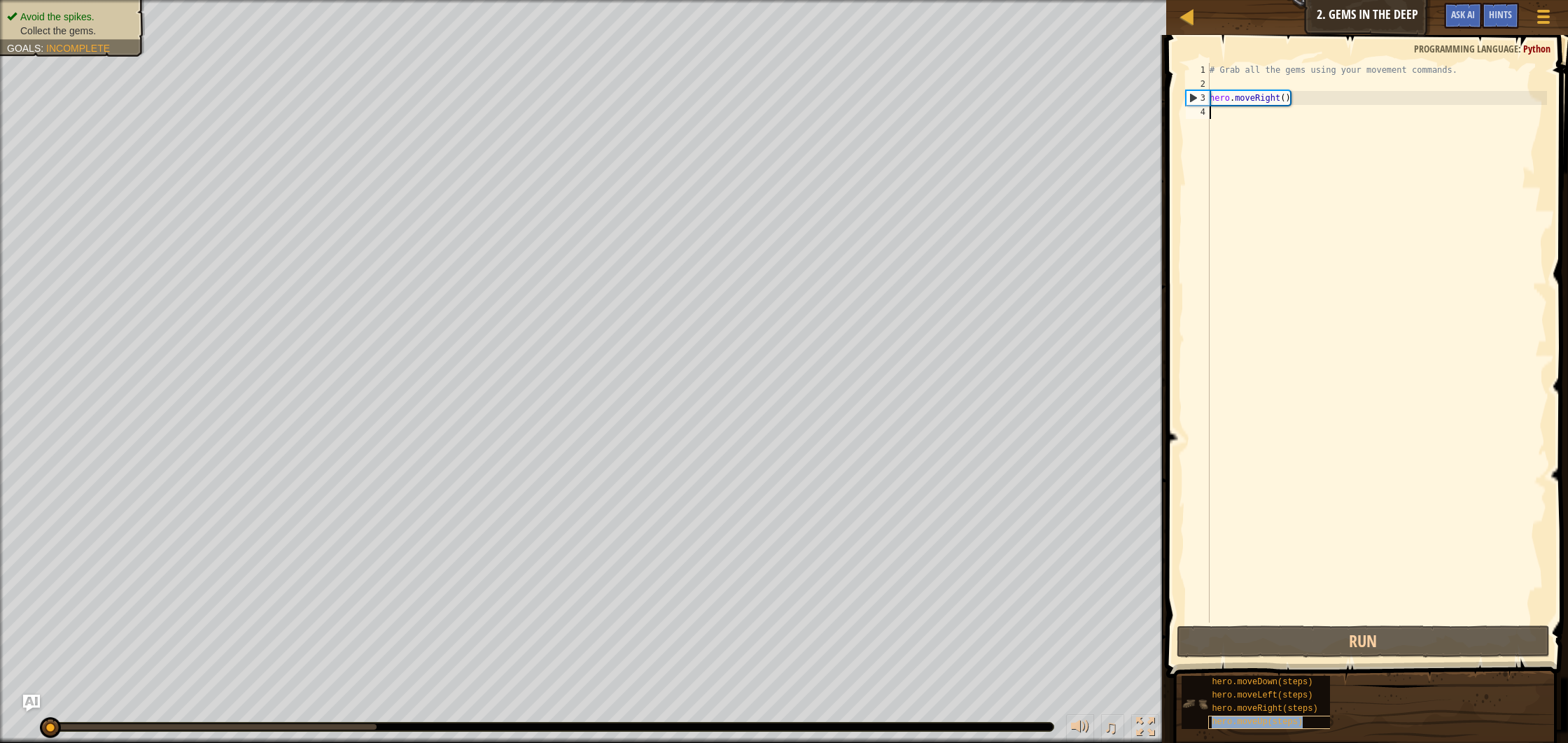
click at [1250, 728] on div "hero.moveUp(steps)" at bounding box center [1286, 722] width 157 height 13
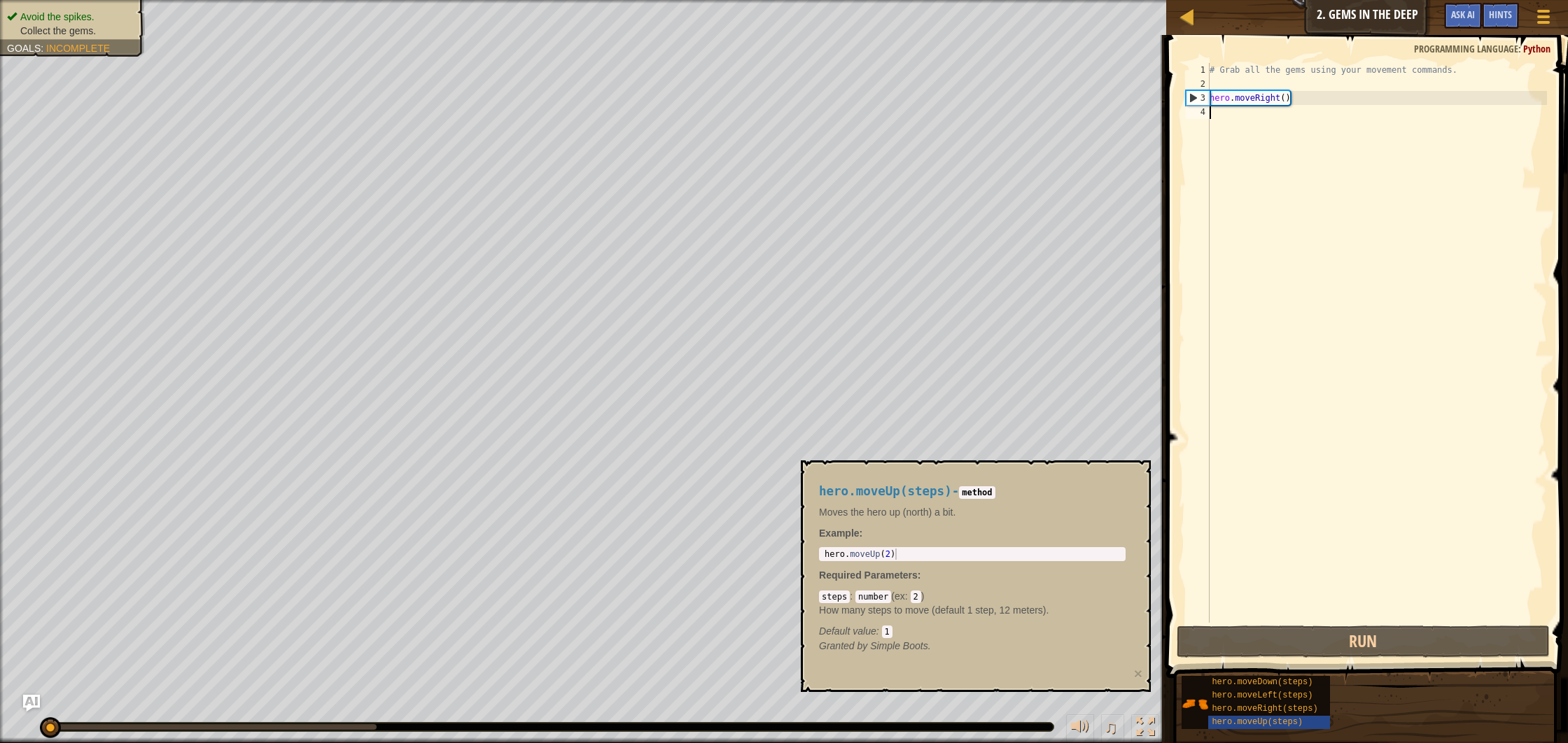
click at [1234, 119] on div "# Grab all the gems using your movement commands. hero . moveRight ( )" at bounding box center [1377, 356] width 340 height 588
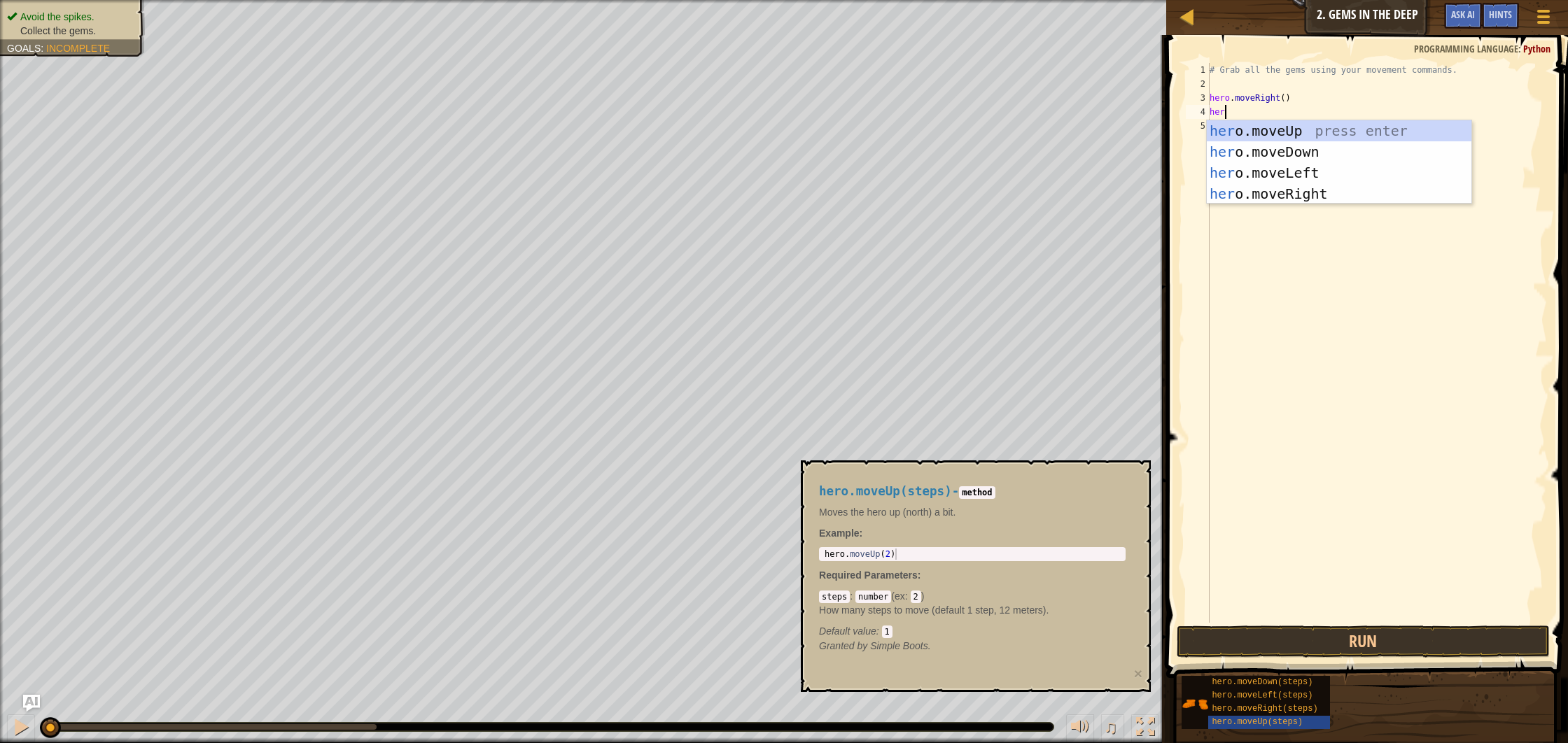
scroll to position [6, 1]
type textarea "hero."
click at [1299, 149] on div "hero. moveUp press enter hero. moveDown press enter hero. moveLeft press enter …" at bounding box center [1339, 183] width 265 height 126
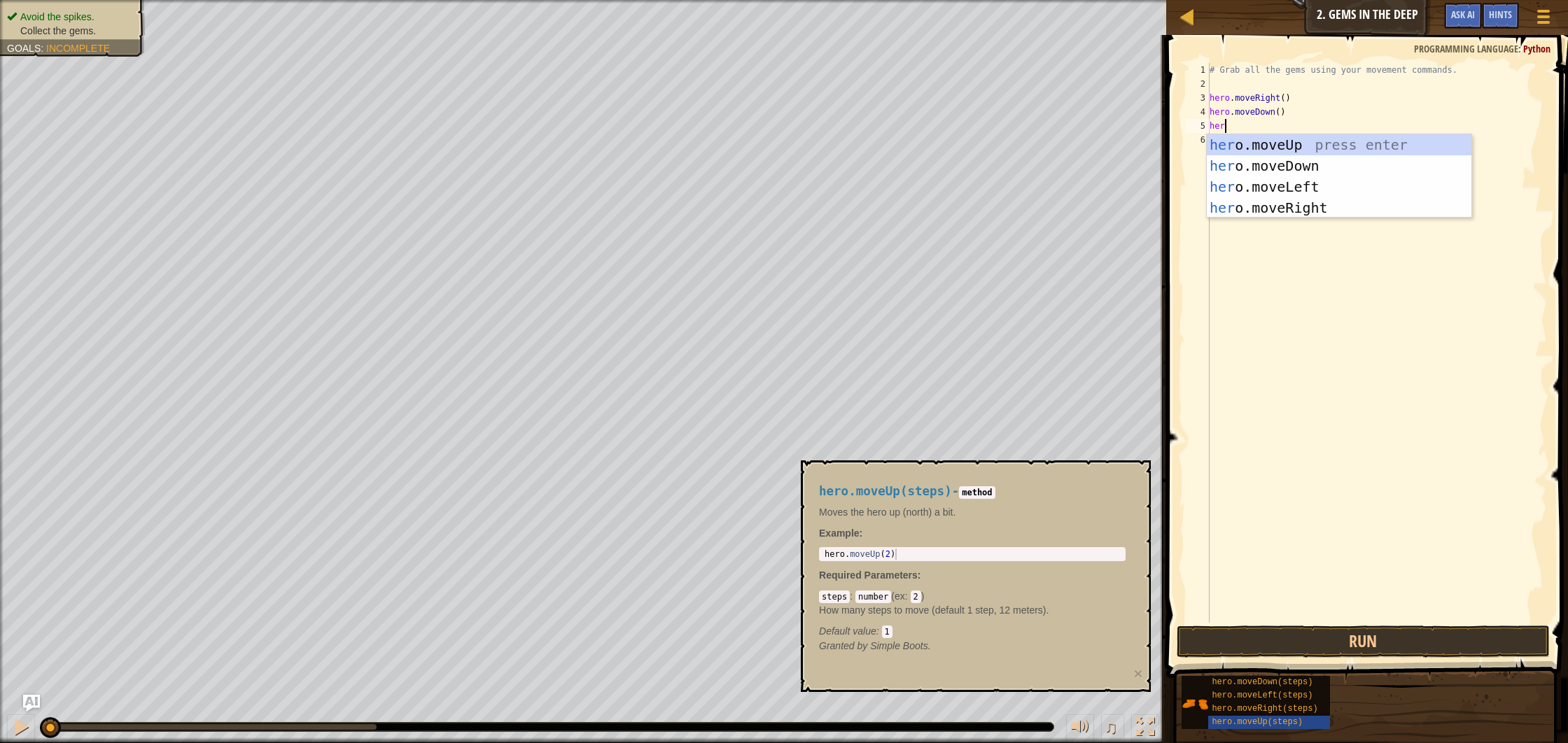
type textarea "her."
click at [1263, 165] on div "her o . moveUp press enter her o . moveDown press enter her o . moveLeft press …" at bounding box center [1339, 197] width 265 height 126
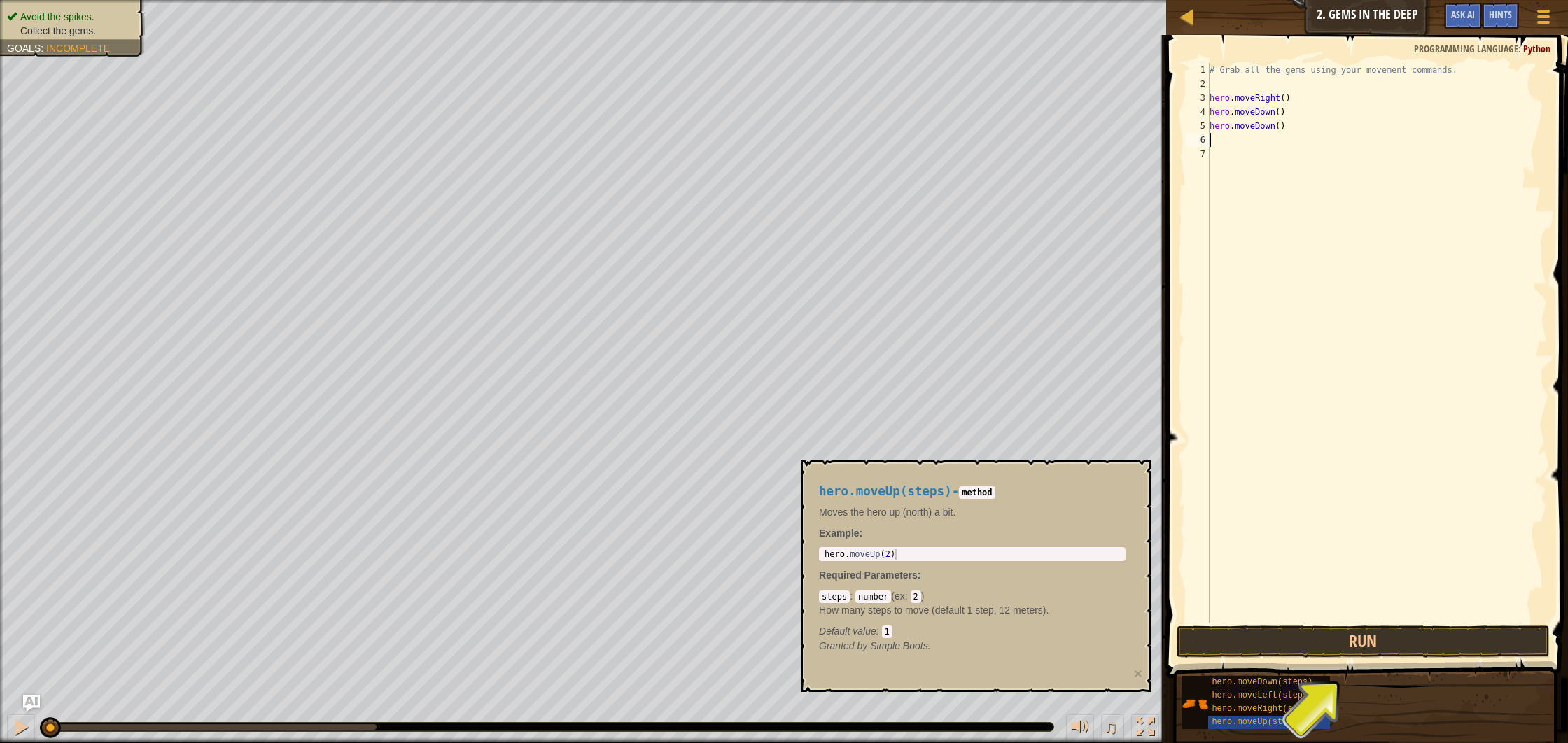
scroll to position [6, 0]
click at [1306, 645] on button "Run" at bounding box center [1364, 642] width 373 height 32
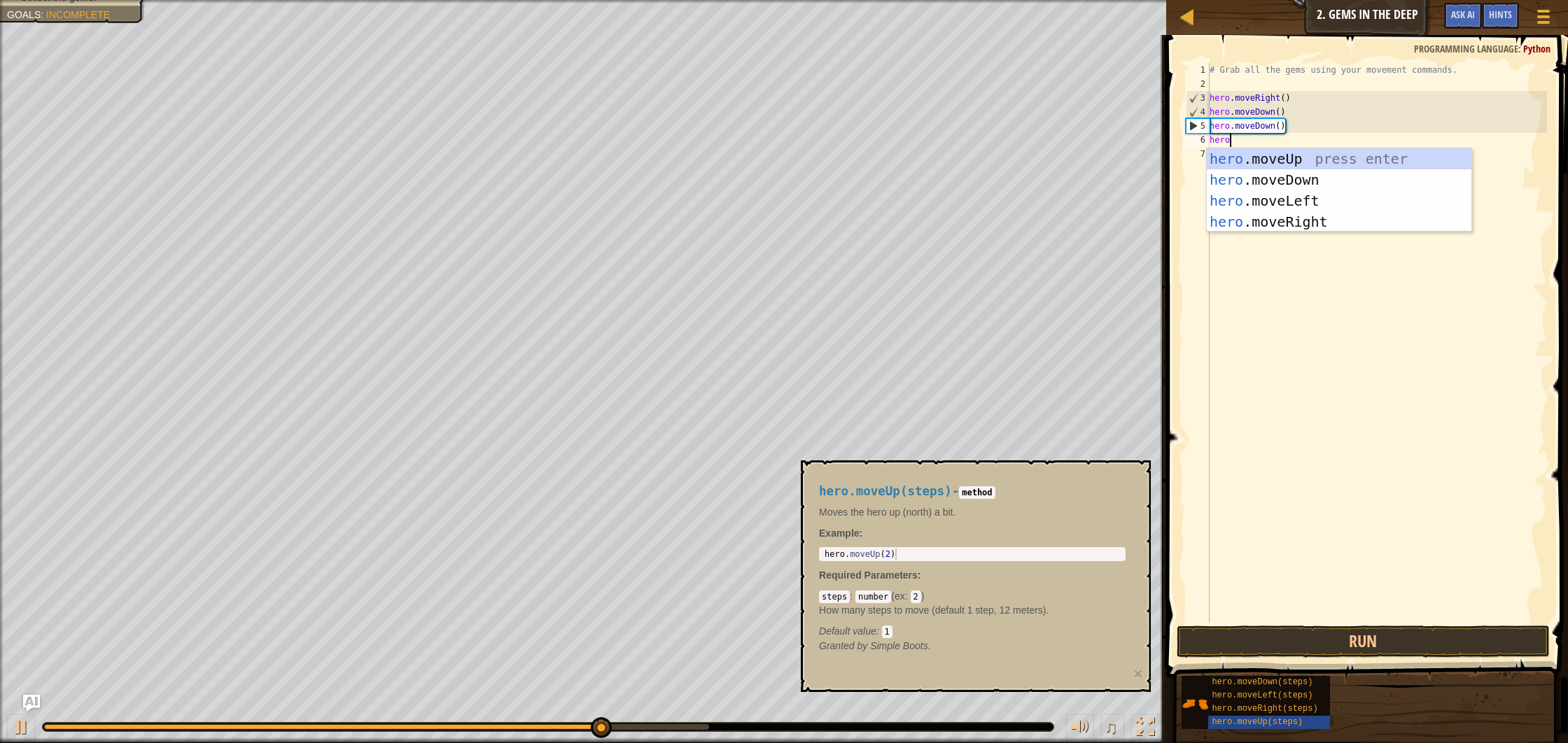
scroll to position [6, 2]
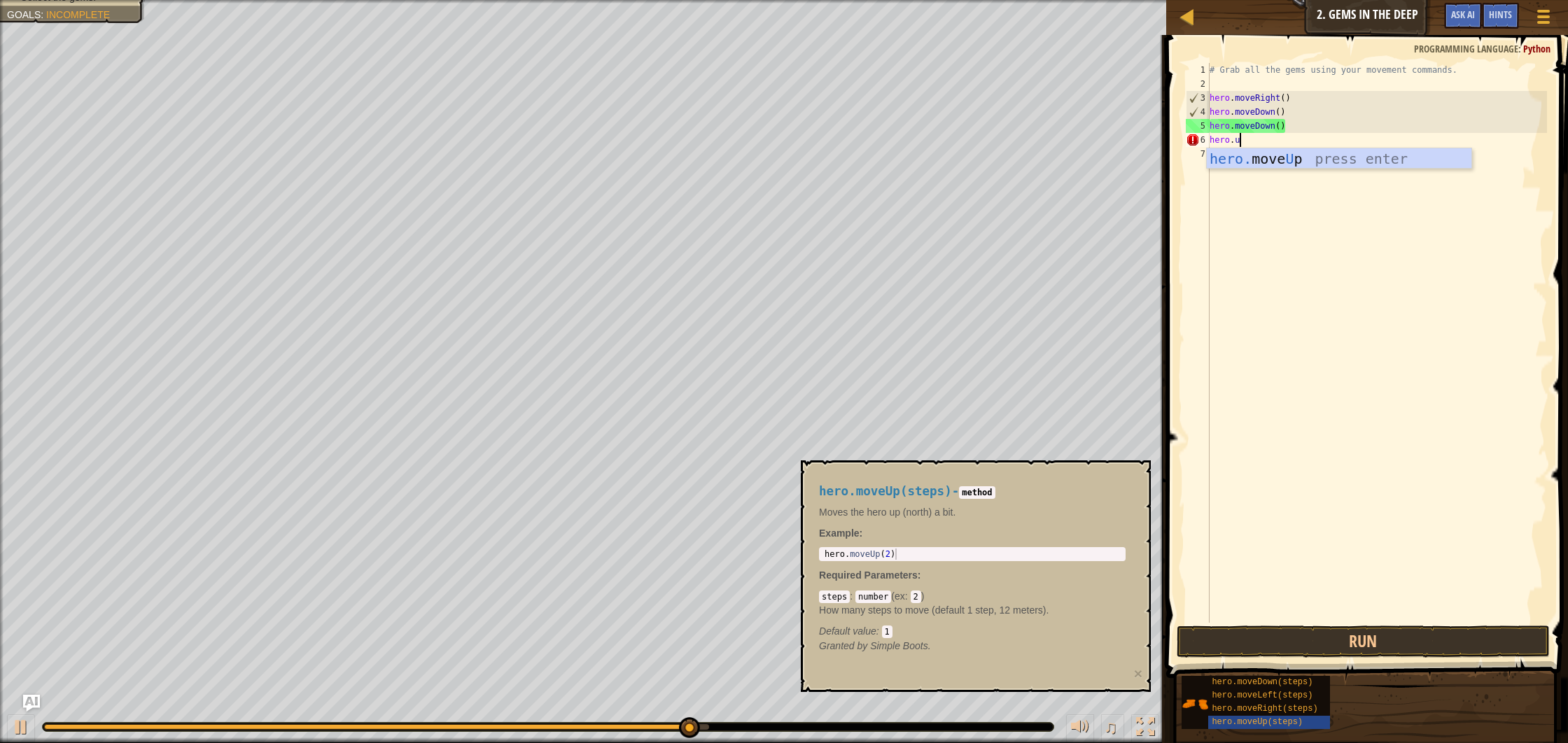
type textarea "hero.up"
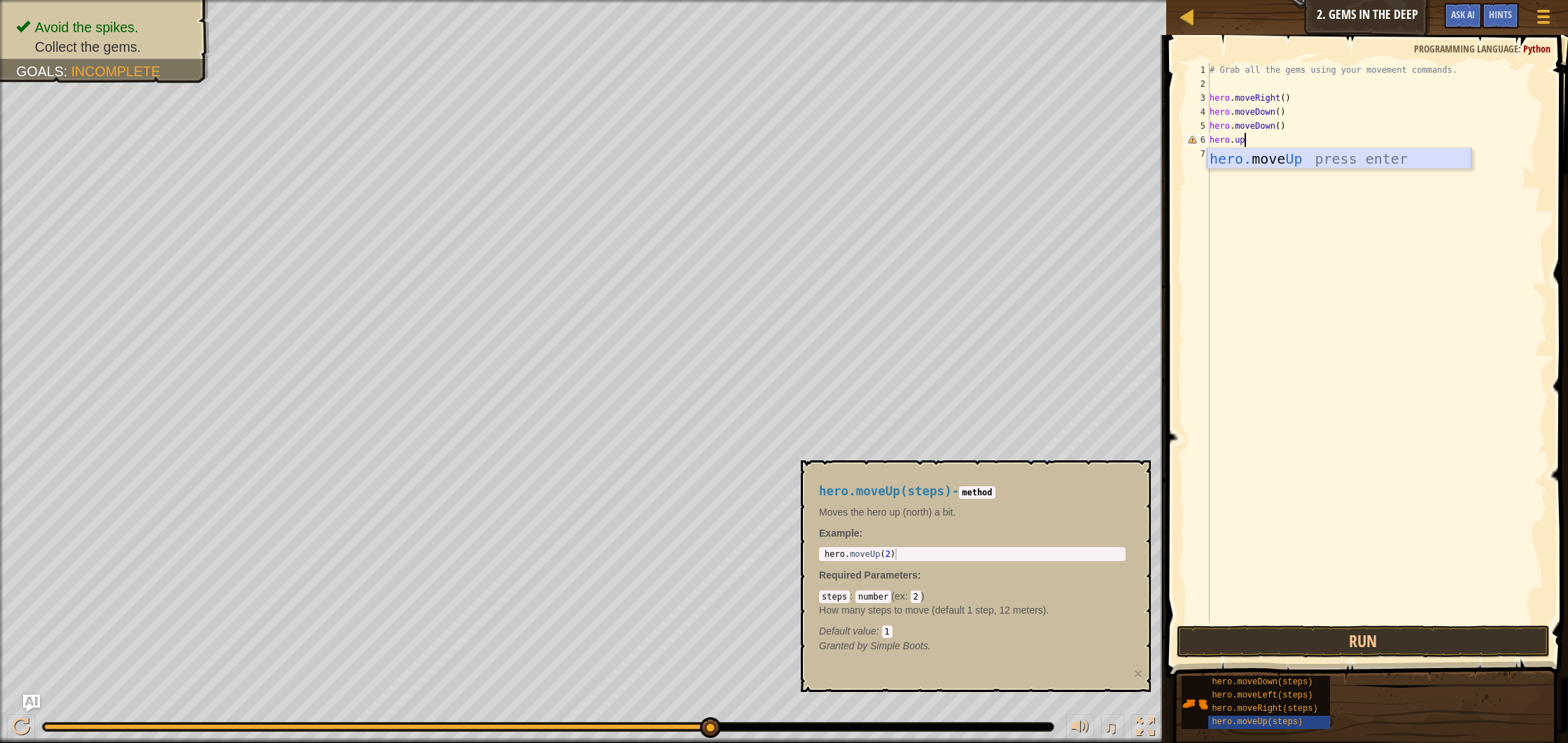
click at [1287, 165] on div "hero. move Up press enter" at bounding box center [1339, 180] width 265 height 63
drag, startPoint x: 1303, startPoint y: 646, endPoint x: 1296, endPoint y: 653, distance: 9.9
click at [1302, 647] on button "Run" at bounding box center [1364, 642] width 373 height 32
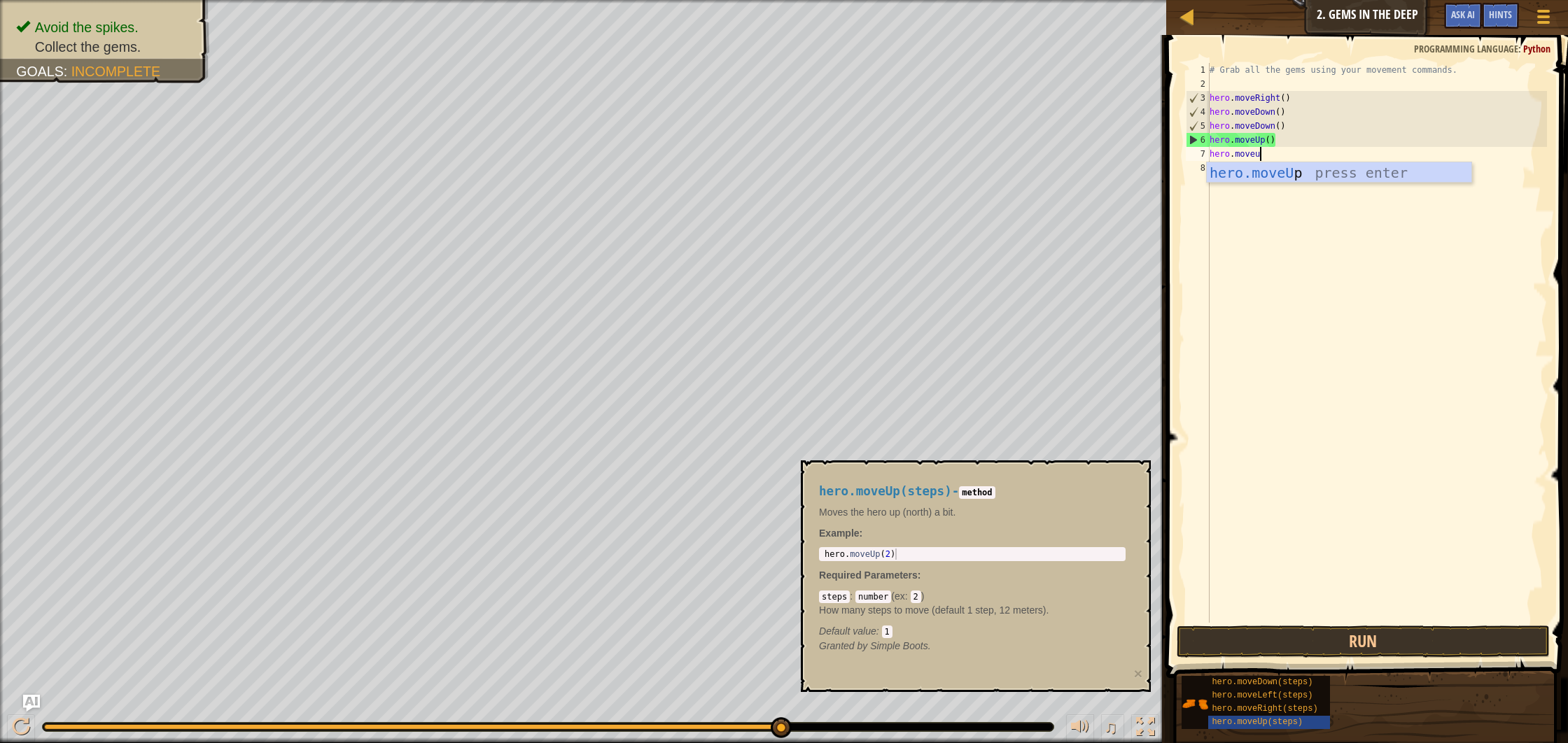
scroll to position [6, 3]
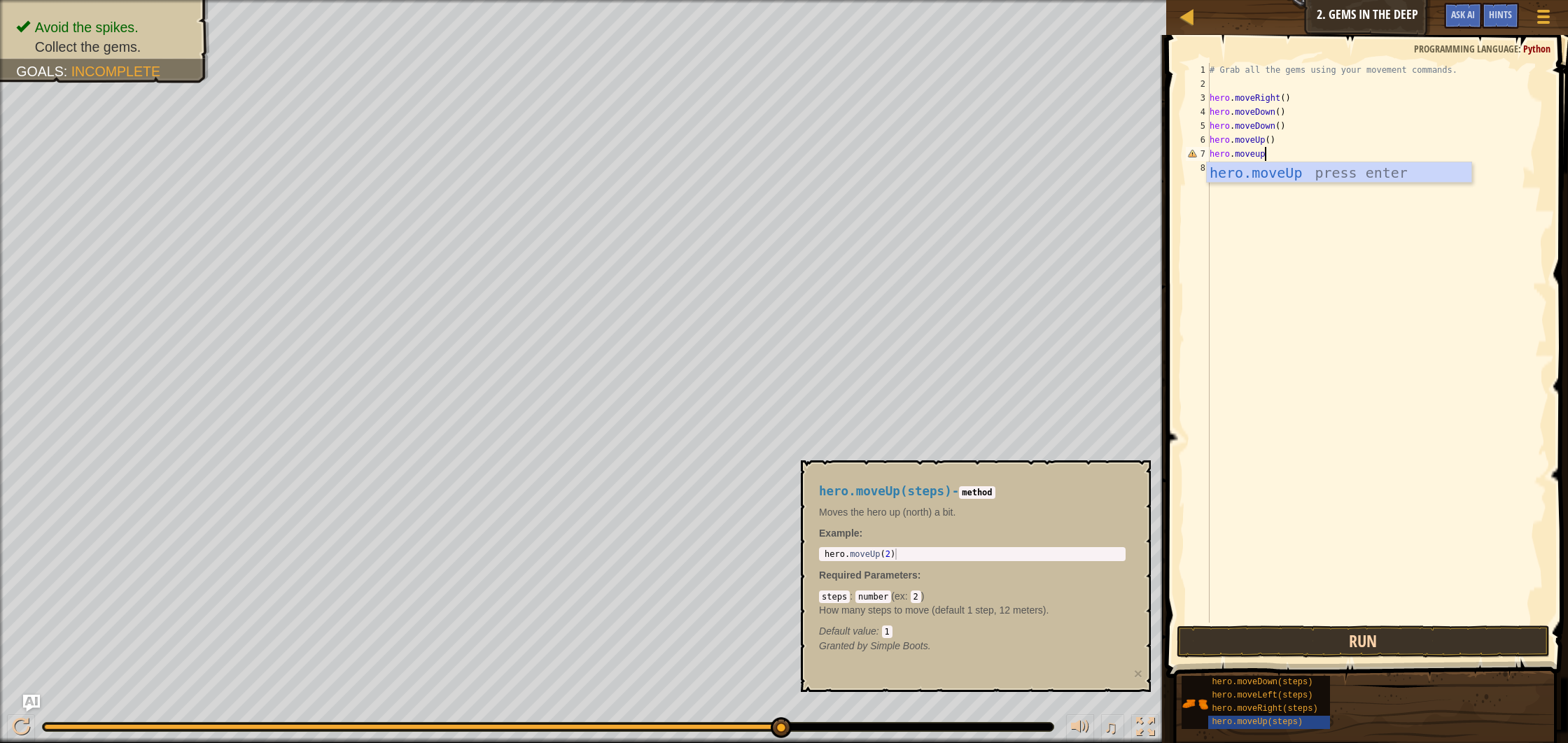
type textarea "hero.moveup"
click at [1316, 637] on button "Run" at bounding box center [1364, 642] width 373 height 32
